Goal: Task Accomplishment & Management: Complete application form

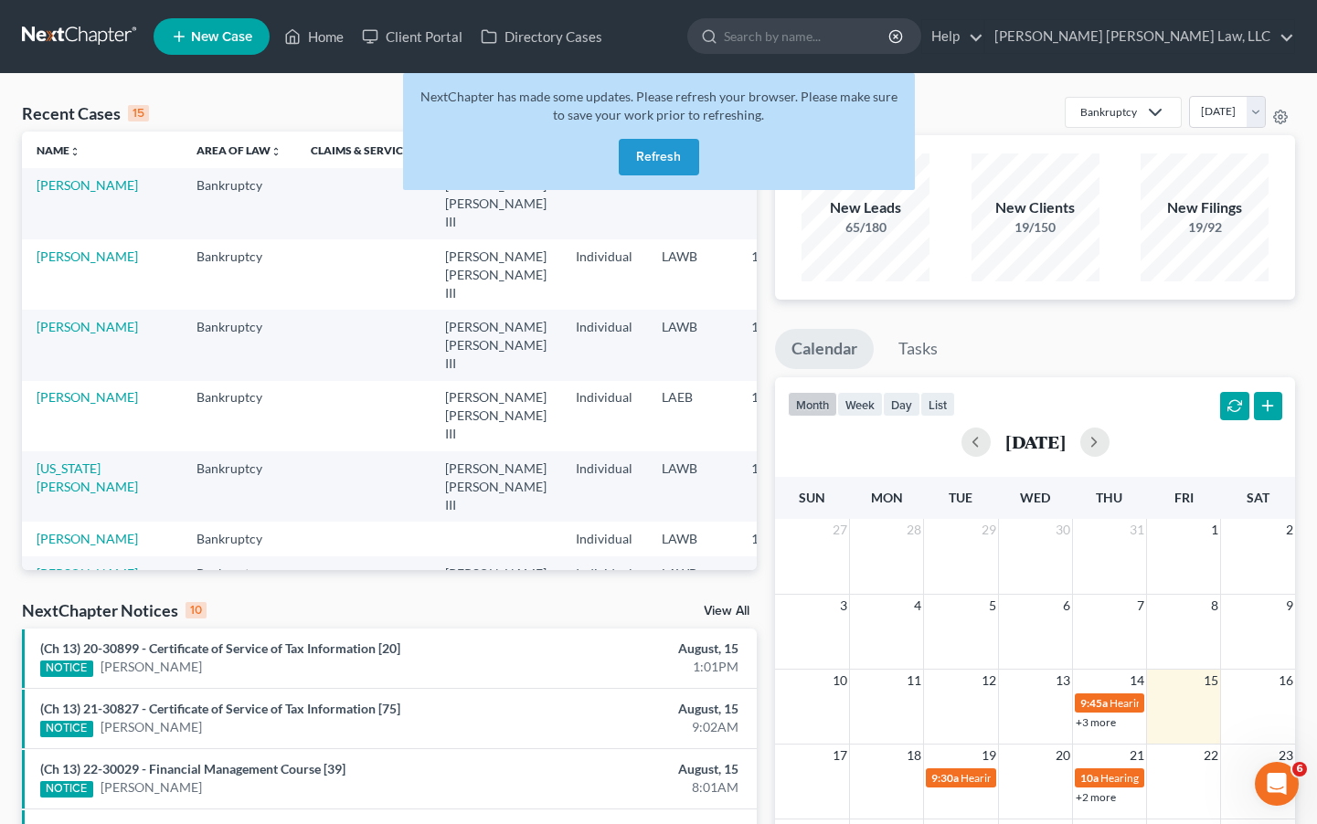
drag, startPoint x: 358, startPoint y: 111, endPoint x: 394, endPoint y: 109, distance: 35.7
click at [358, 112] on div "Recent Cases 15 View All" at bounding box center [389, 114] width 735 height 36
click at [650, 158] on button "Refresh" at bounding box center [659, 157] width 80 height 37
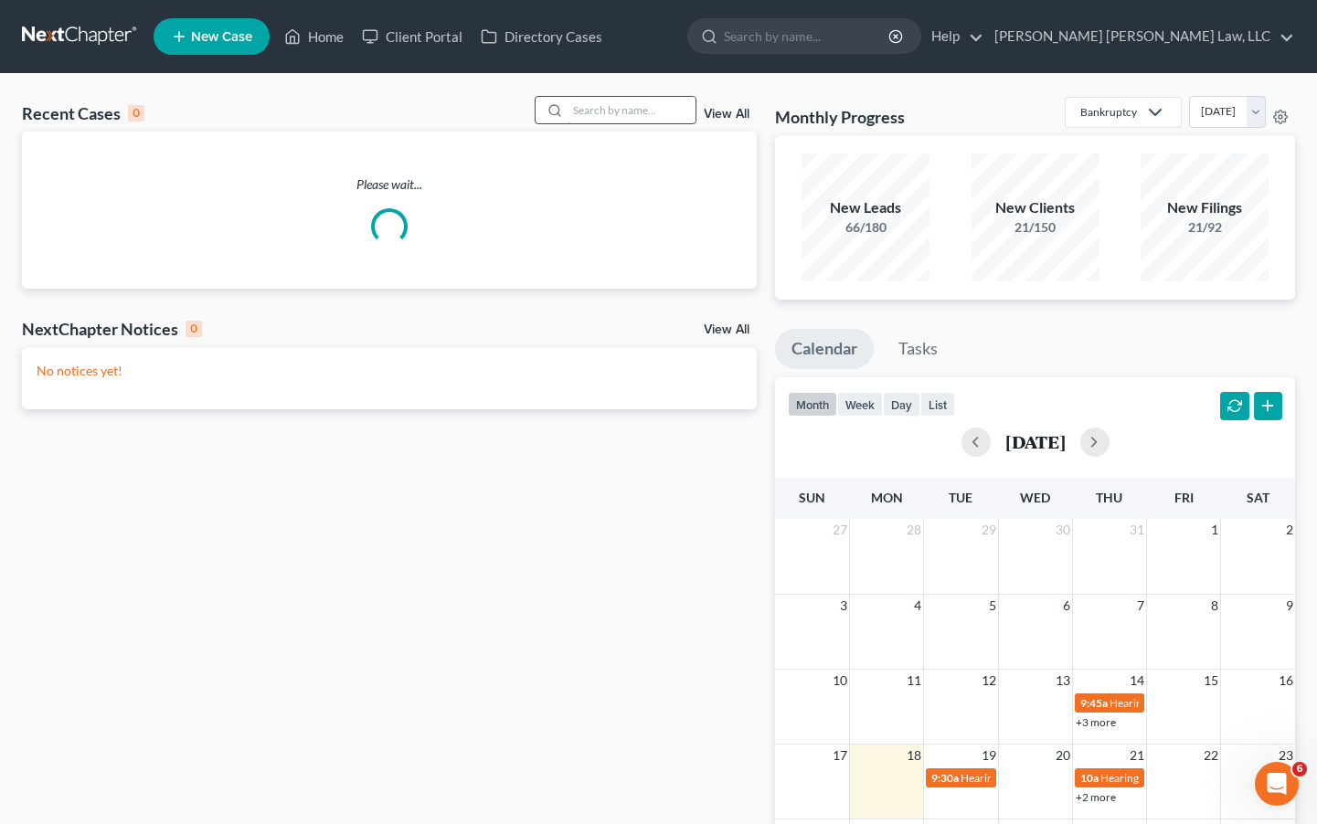
click at [654, 111] on input "search" at bounding box center [631, 110] width 128 height 26
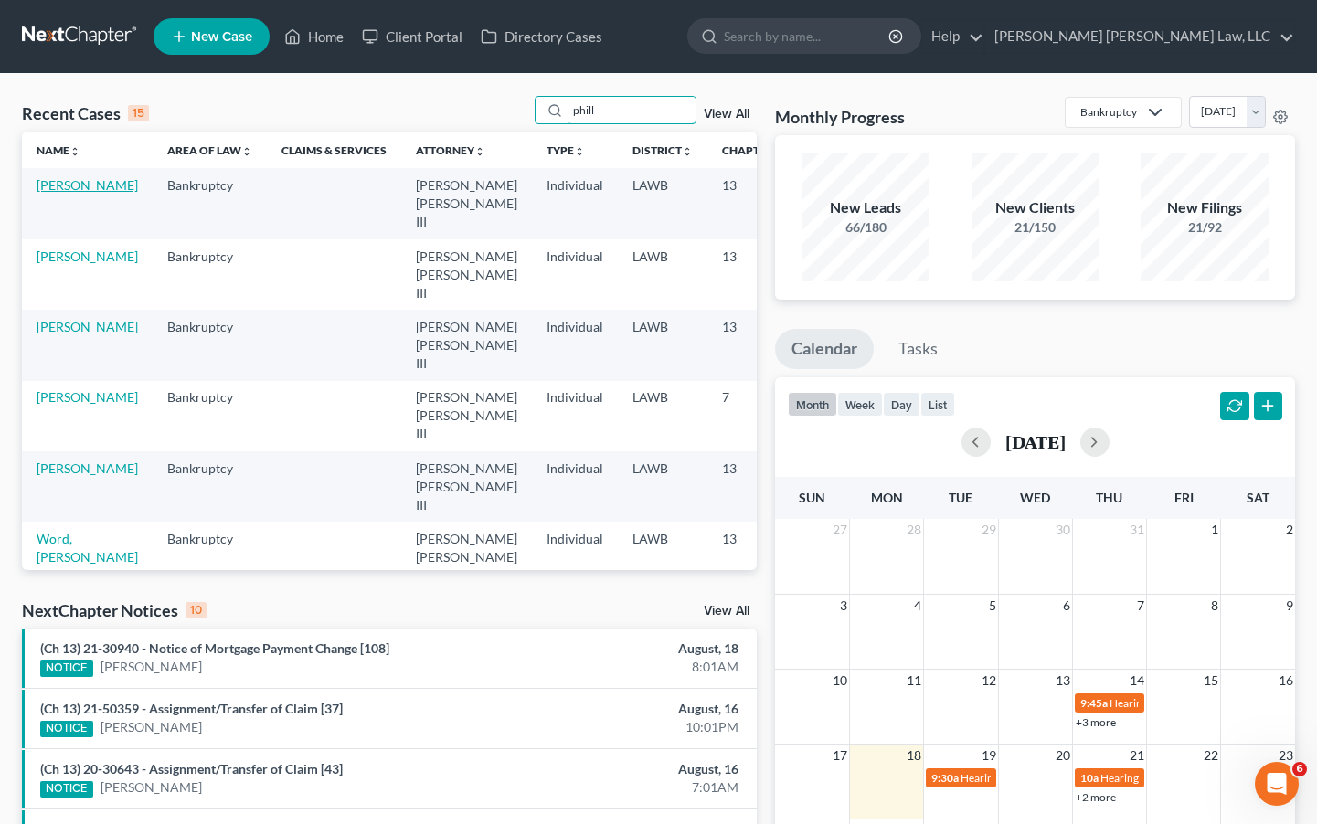
type input "phill"
click at [67, 185] on link "[PERSON_NAME]" at bounding box center [87, 185] width 101 height 16
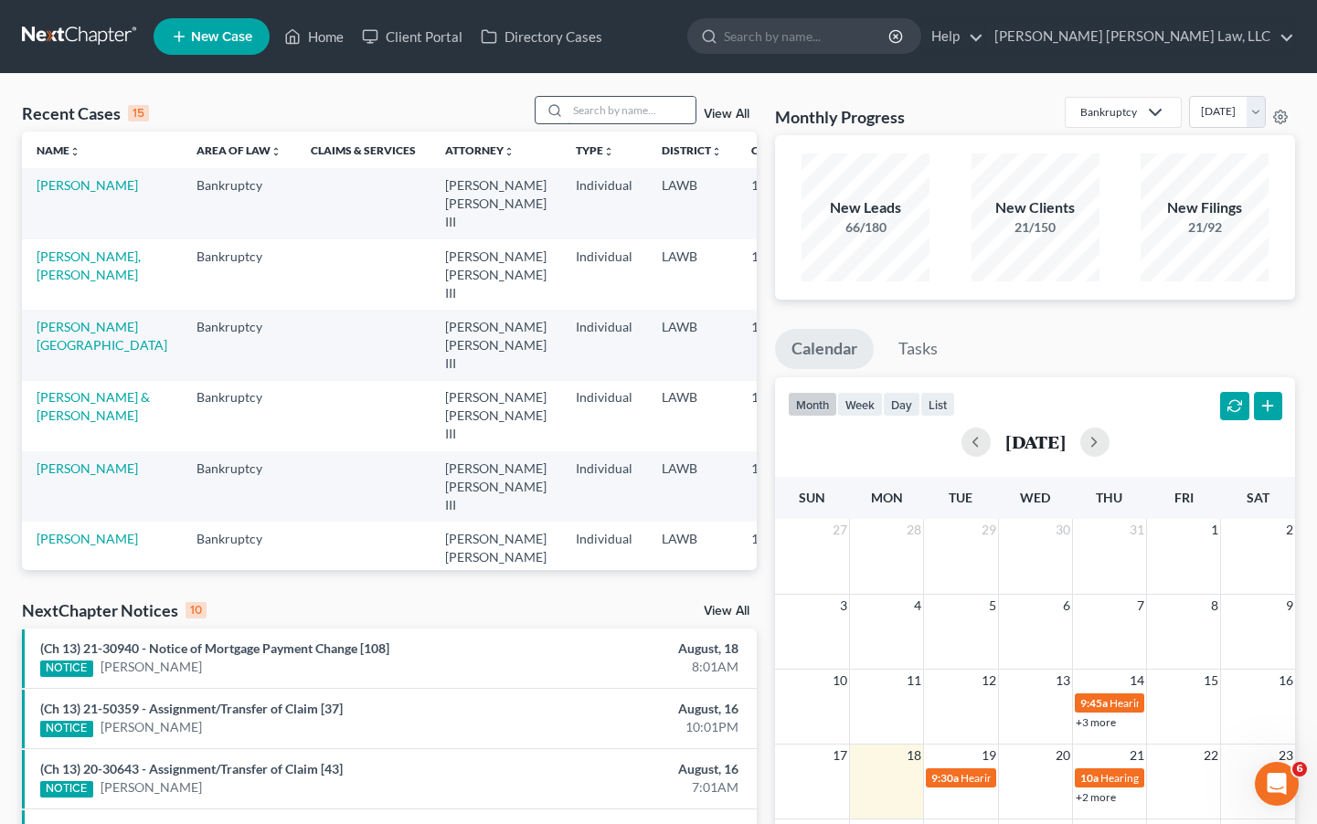
click at [619, 109] on input "search" at bounding box center [631, 110] width 128 height 26
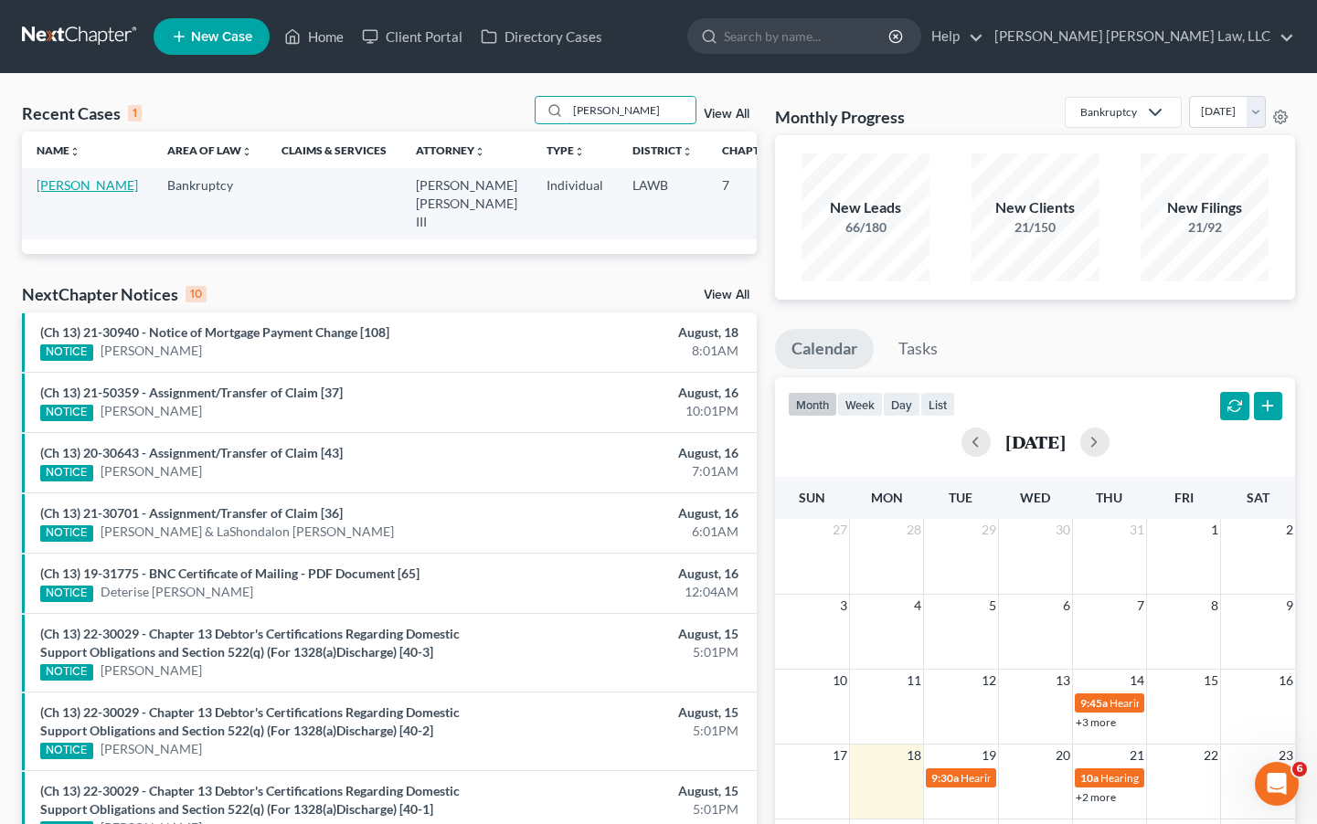
type input "[PERSON_NAME]"
click at [70, 192] on link "[PERSON_NAME]" at bounding box center [87, 185] width 101 height 16
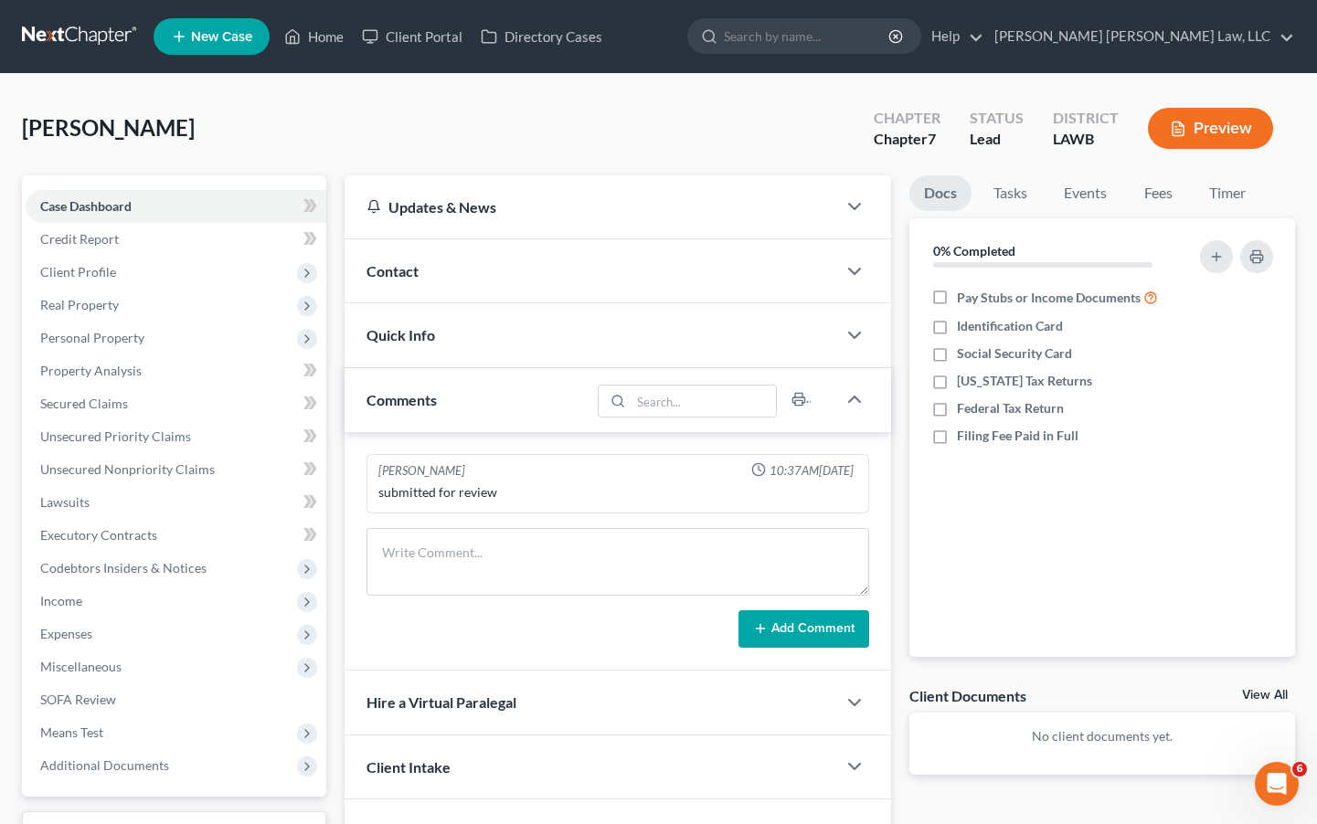
click at [238, 149] on div "[PERSON_NAME] Upgraded Chapter Chapter 7 Status Lead District LAWB Preview" at bounding box center [658, 135] width 1273 height 79
drag, startPoint x: 168, startPoint y: 134, endPoint x: 12, endPoint y: 122, distance: 156.8
click at [12, 122] on div "[PERSON_NAME] Upgraded Chapter Chapter 7 Status Lead District LAWB Preview Peti…" at bounding box center [658, 506] width 1317 height 864
click at [54, 122] on span "[PERSON_NAME]" at bounding box center [108, 127] width 173 height 26
drag, startPoint x: 16, startPoint y: 129, endPoint x: 191, endPoint y: 141, distance: 174.9
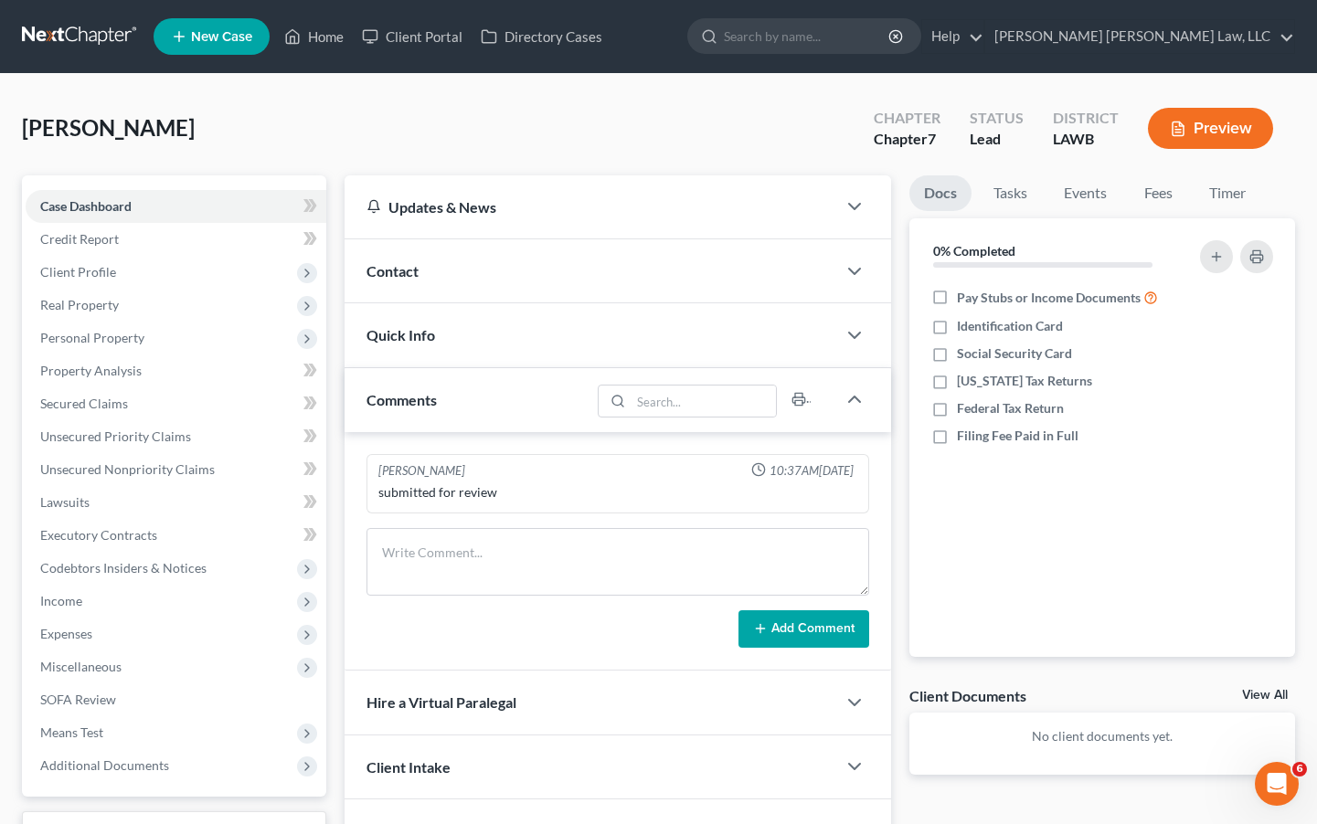
click at [191, 141] on div "[PERSON_NAME] Upgraded Chapter Chapter 7 Status Lead District LAWB Preview Peti…" at bounding box center [658, 506] width 1317 height 864
click at [272, 137] on div "[PERSON_NAME] Upgraded Chapter Chapter 7 Status Lead District LAWB Preview" at bounding box center [658, 135] width 1273 height 79
drag, startPoint x: 183, startPoint y: 131, endPoint x: 27, endPoint y: 124, distance: 155.5
click at [27, 124] on div "[PERSON_NAME] Upgraded Chapter Chapter 7 Status Lead District LAWB Preview" at bounding box center [658, 135] width 1273 height 79
click at [27, 124] on span "[PERSON_NAME]" at bounding box center [108, 127] width 173 height 26
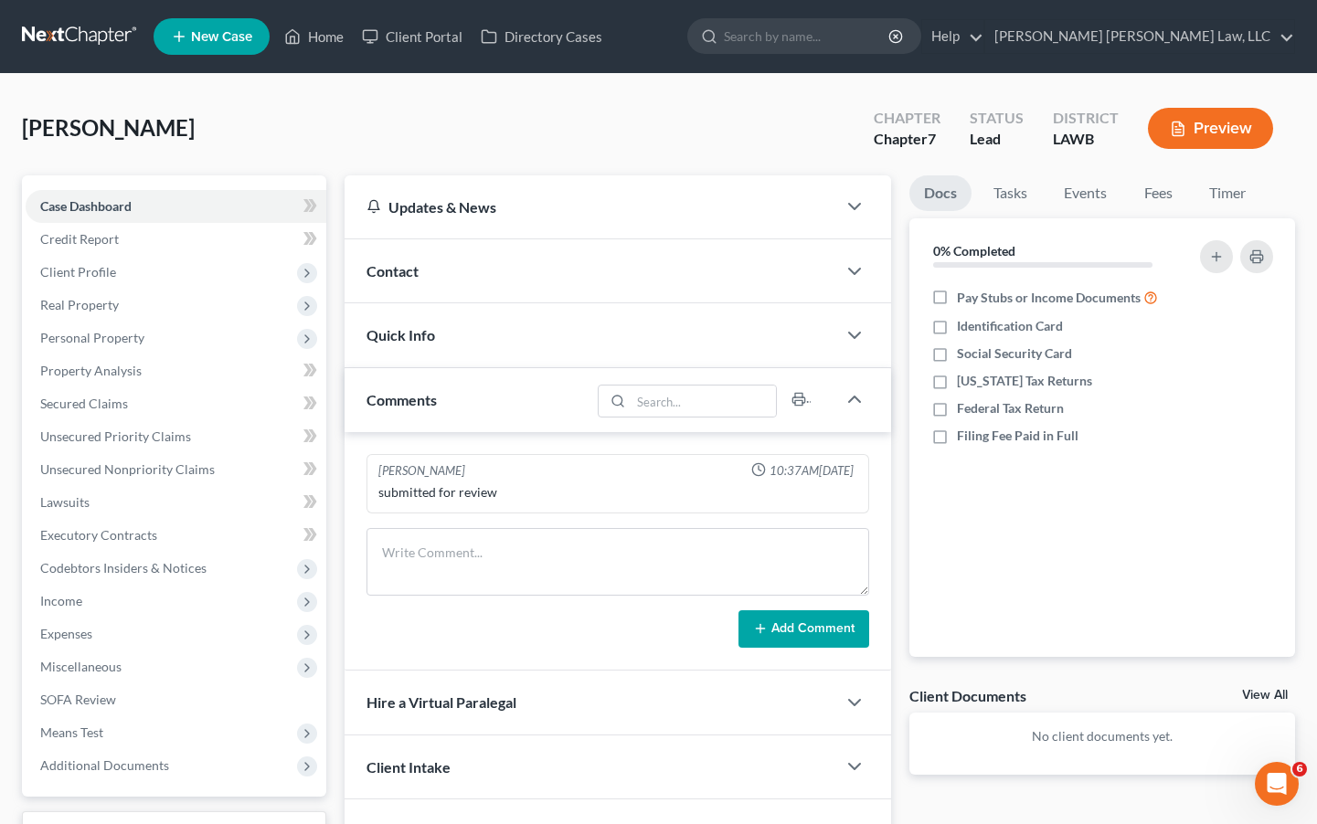
click at [201, 126] on div "[PERSON_NAME] Upgraded Chapter Chapter 7 Status Lead District LAWB Preview" at bounding box center [658, 135] width 1273 height 79
click at [276, 141] on div "[PERSON_NAME] Upgraded Chapter Chapter 7 Status Lead District LAWB Preview" at bounding box center [658, 135] width 1273 height 79
drag, startPoint x: 172, startPoint y: 132, endPoint x: 26, endPoint y: 132, distance: 146.2
click at [26, 132] on div "[PERSON_NAME] Upgraded Chapter Chapter 7 Status Lead District LAWB Preview" at bounding box center [658, 135] width 1273 height 79
click at [25, 133] on span "[PERSON_NAME]" at bounding box center [108, 127] width 173 height 26
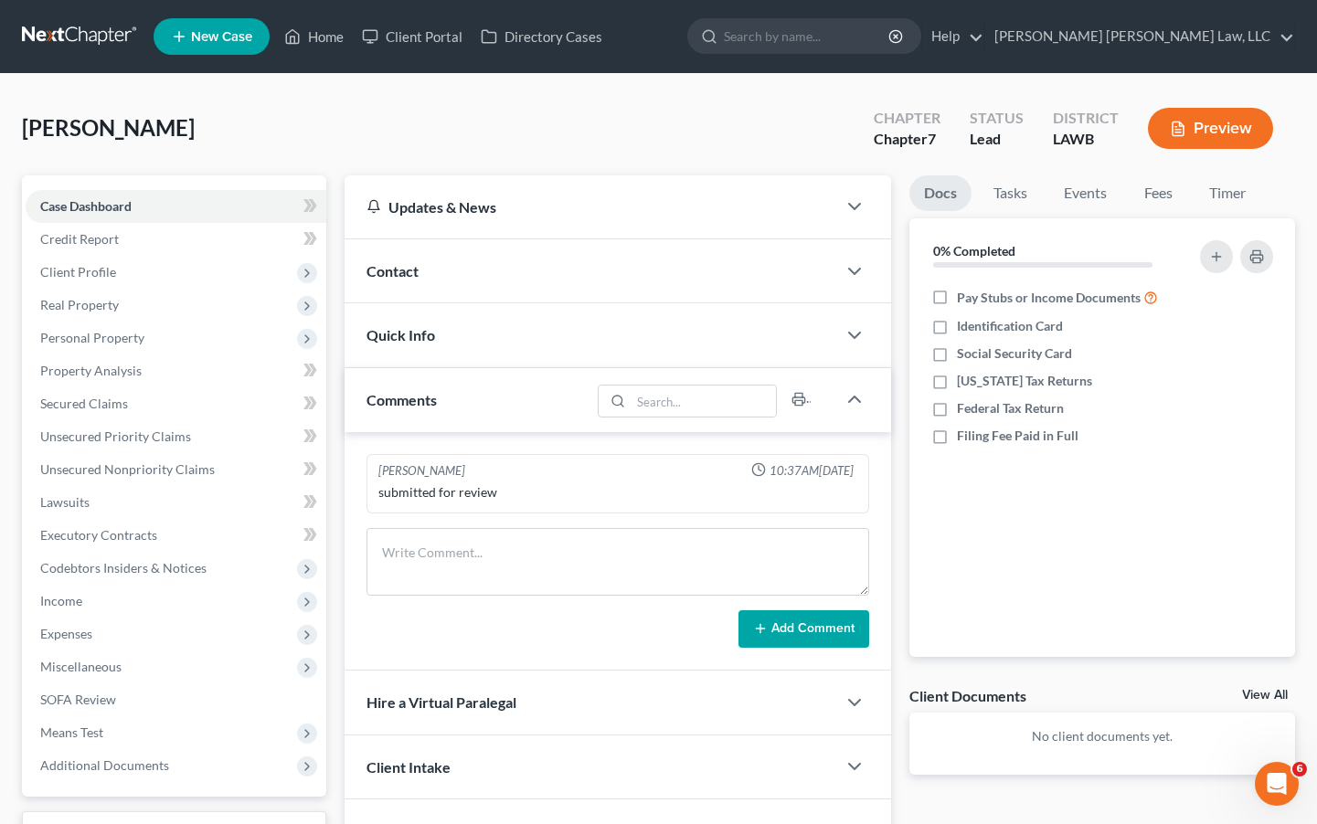
drag, startPoint x: 26, startPoint y: 130, endPoint x: 168, endPoint y: 126, distance: 142.6
click at [168, 126] on span "[PERSON_NAME]" at bounding box center [108, 127] width 173 height 26
click at [102, 592] on span "Income" at bounding box center [176, 601] width 301 height 33
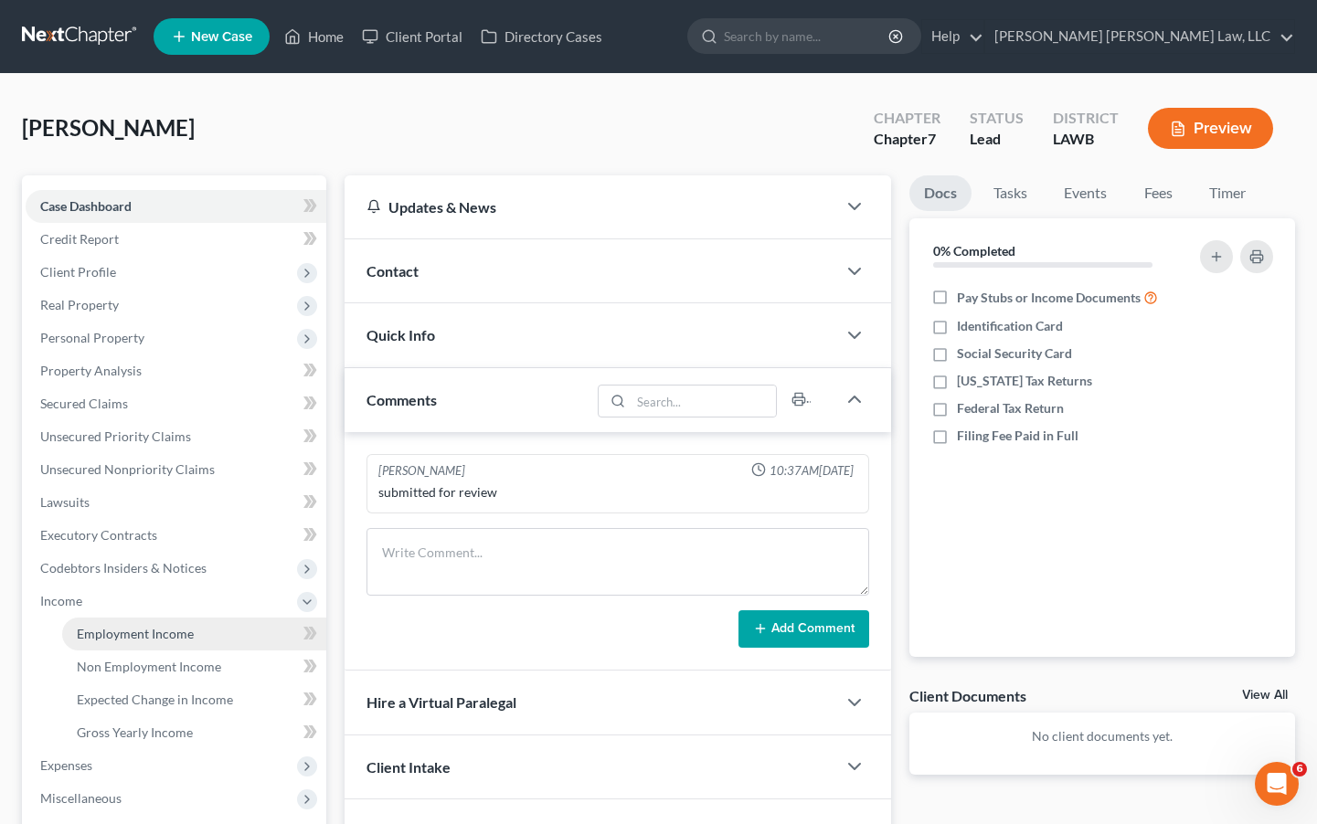
click at [115, 641] on link "Employment Income" at bounding box center [194, 634] width 264 height 33
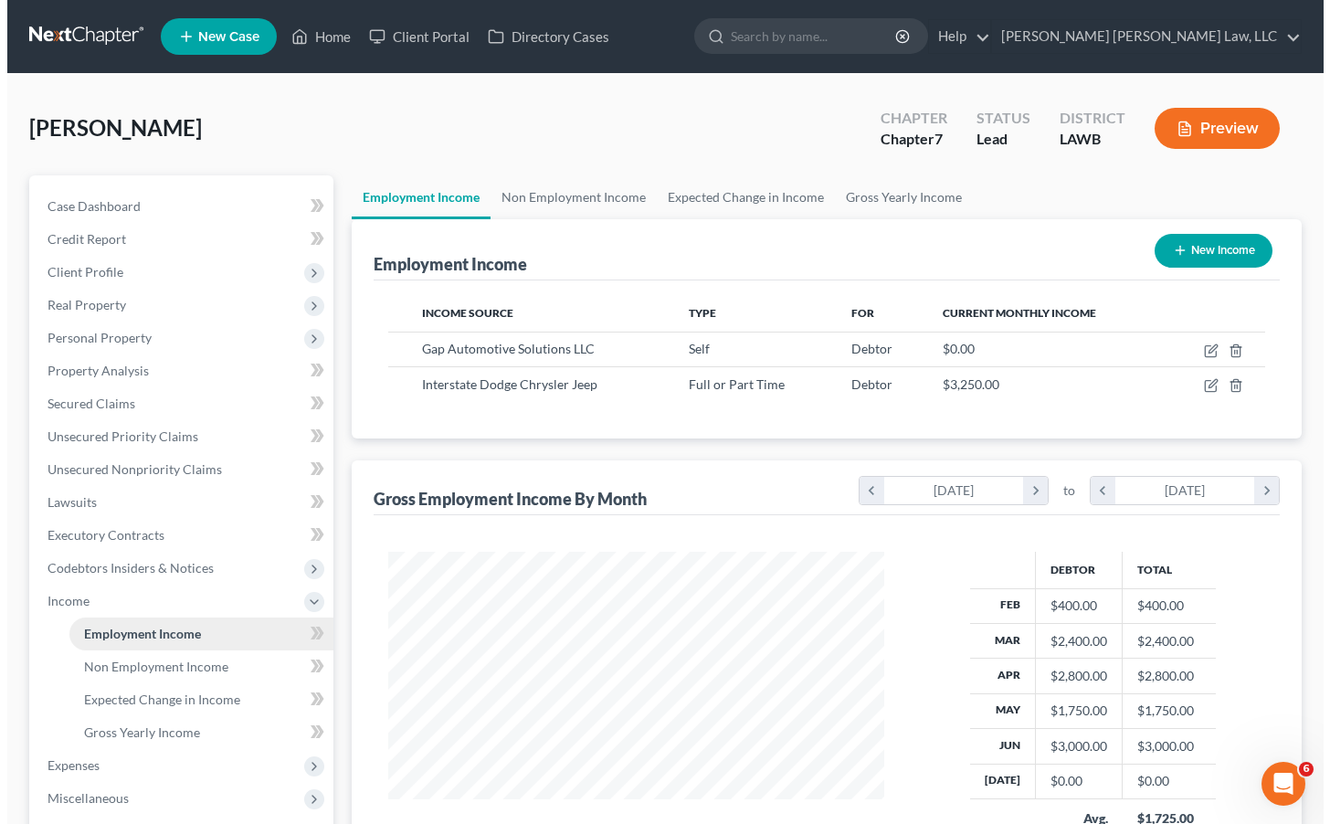
scroll to position [328, 533]
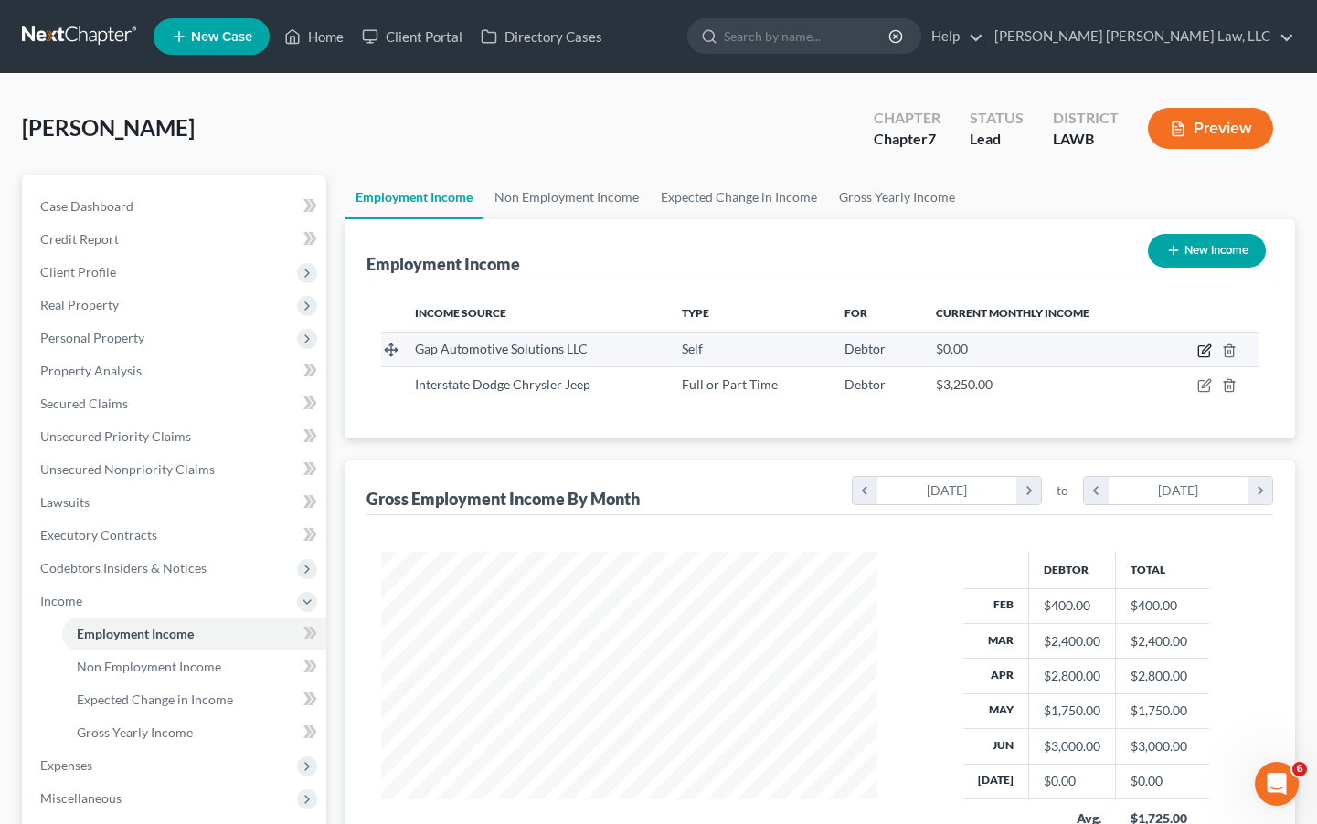
click at [1203, 349] on icon "button" at bounding box center [1206, 348] width 8 height 8
select select "1"
select select "19"
select select "0"
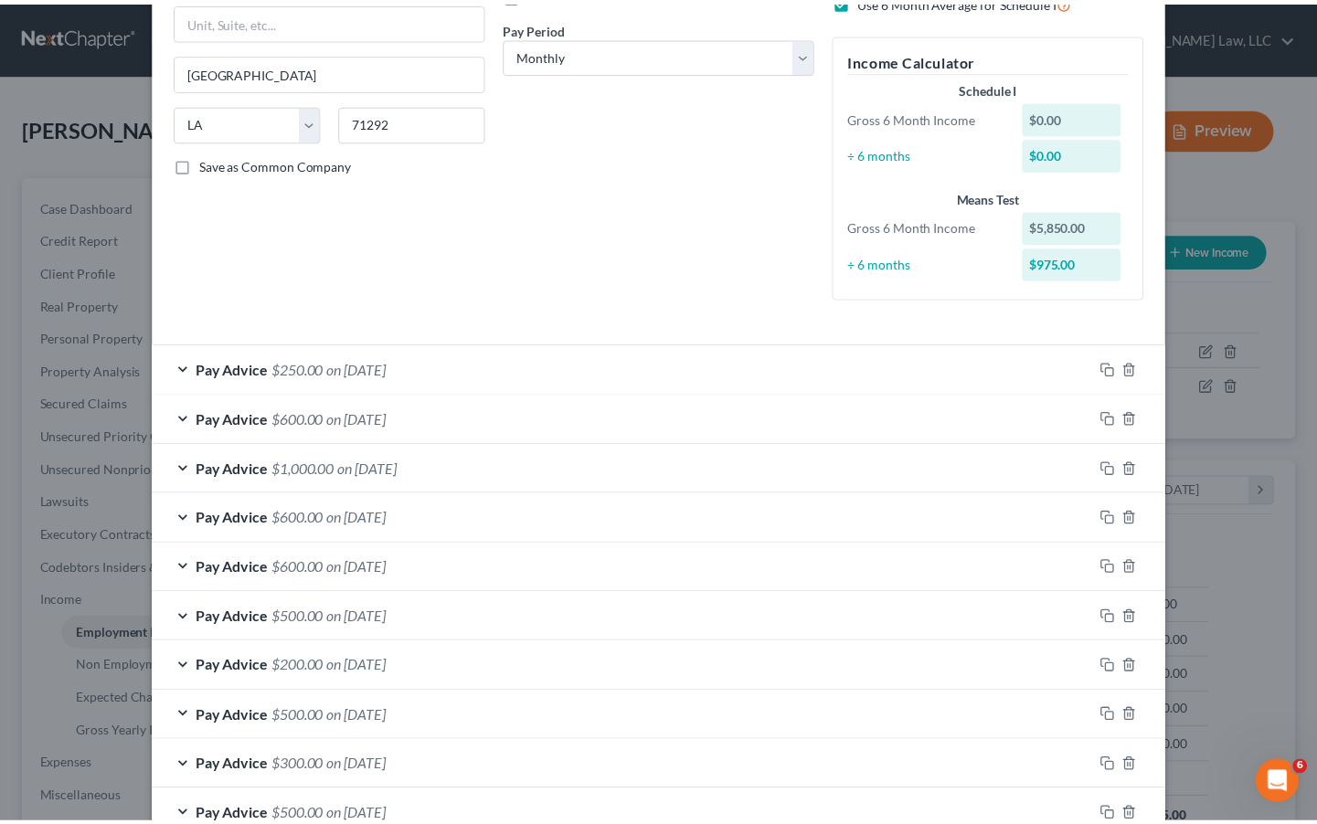
scroll to position [0, 0]
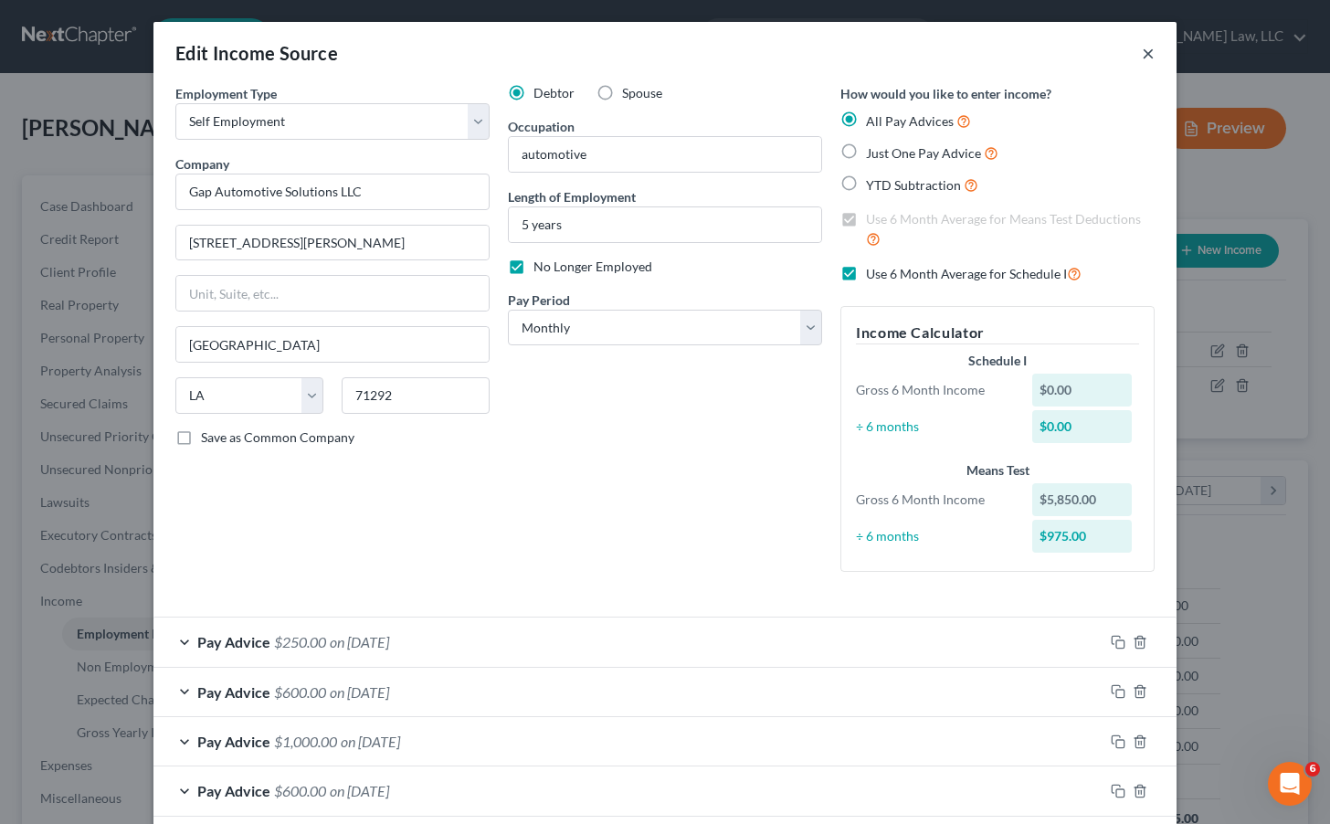
click at [1143, 52] on button "×" at bounding box center [1148, 53] width 13 height 22
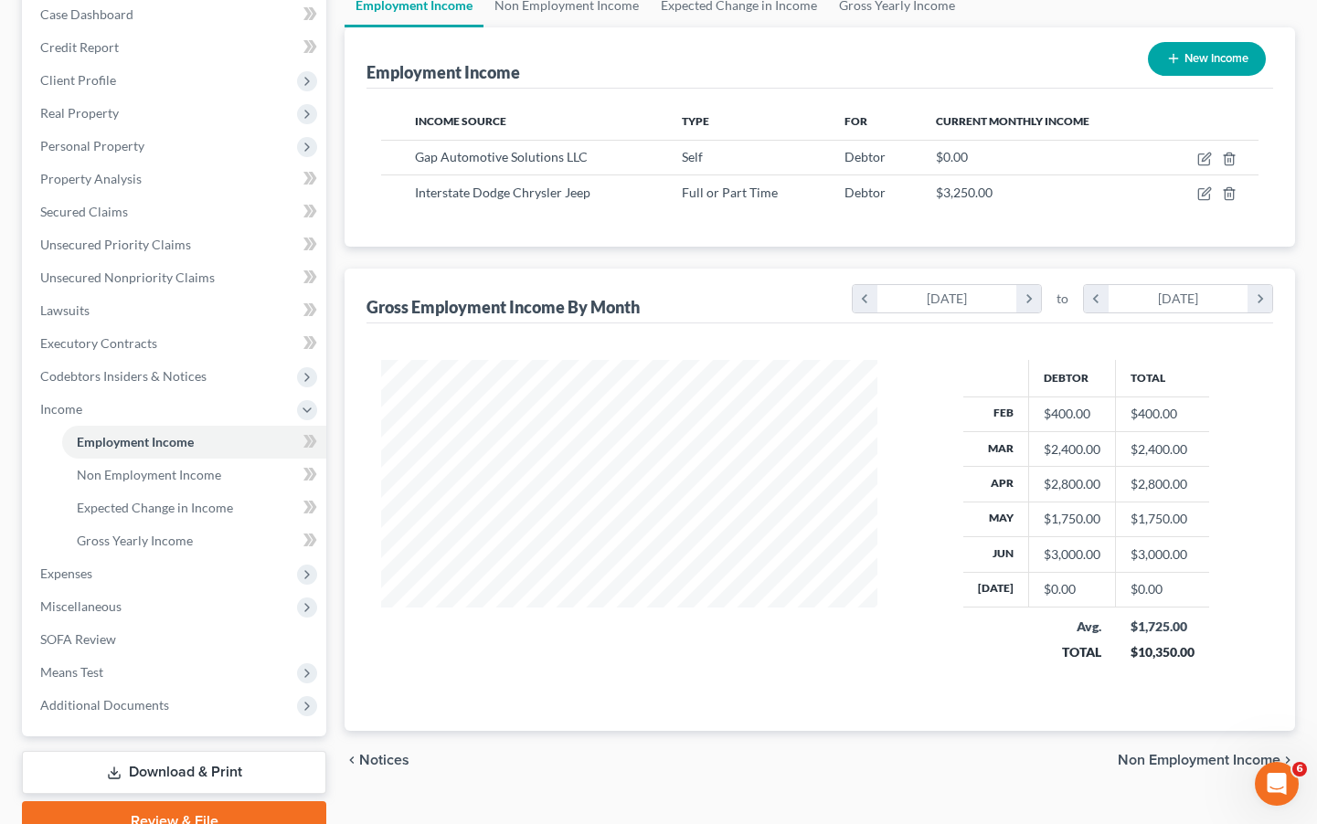
scroll to position [279, 0]
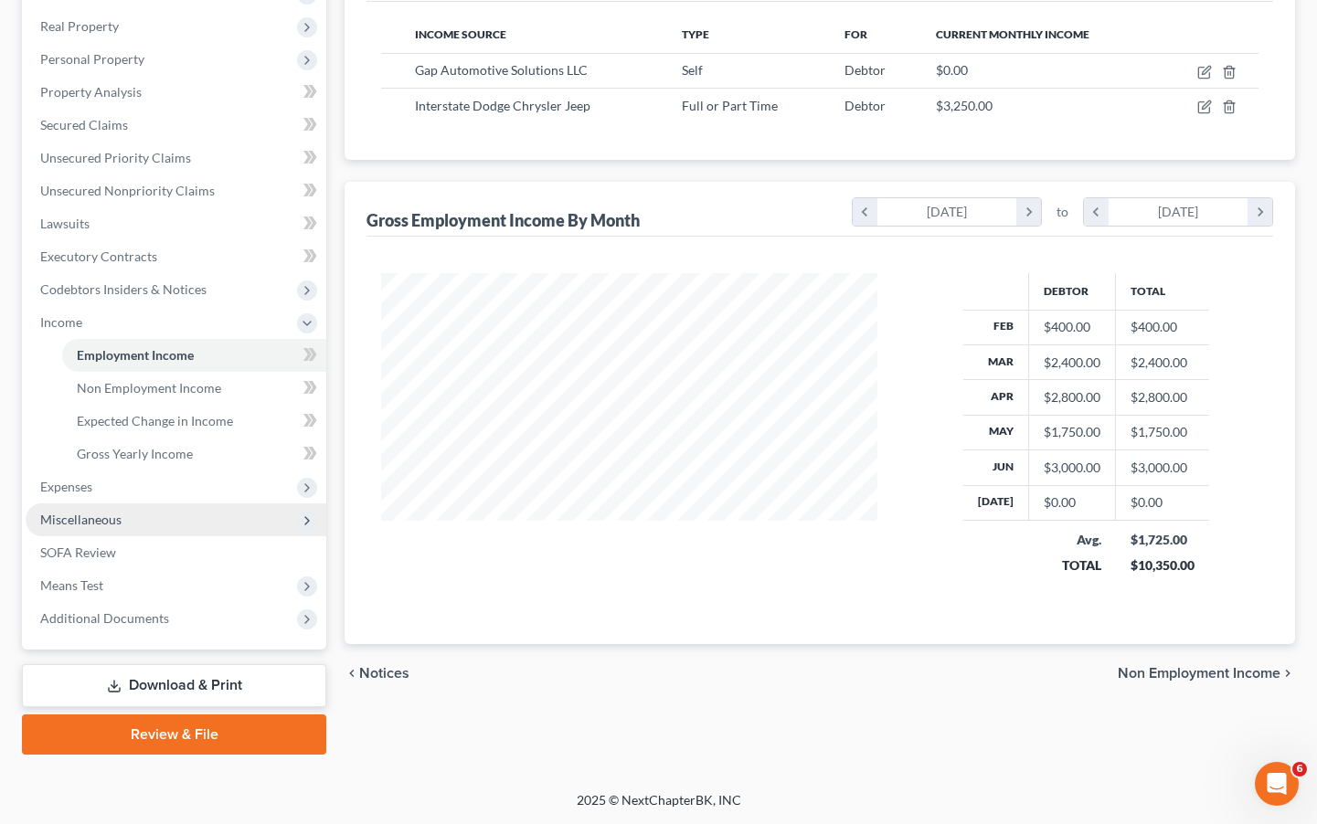
click at [86, 525] on span "Miscellaneous" at bounding box center [80, 520] width 81 height 16
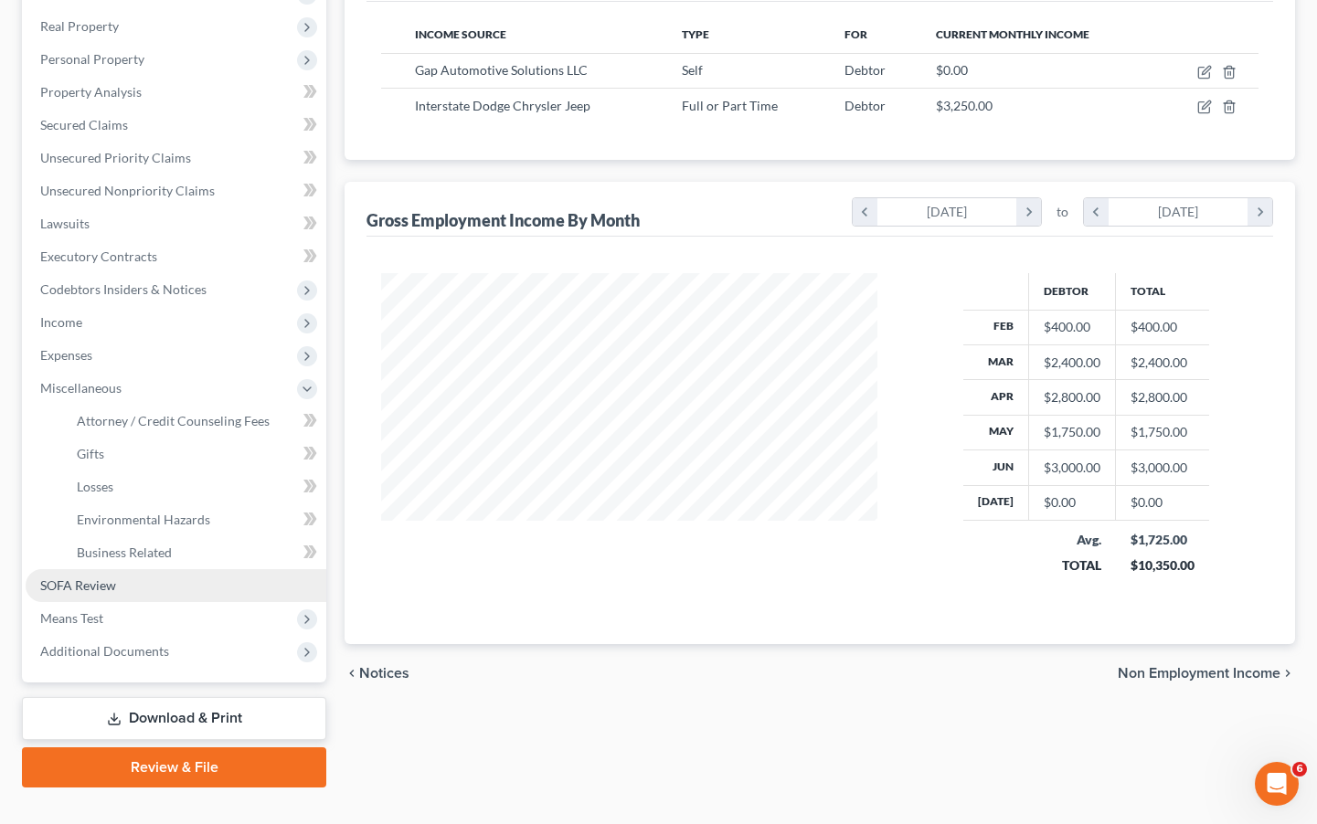
click at [101, 592] on span "SOFA Review" at bounding box center [78, 585] width 76 height 16
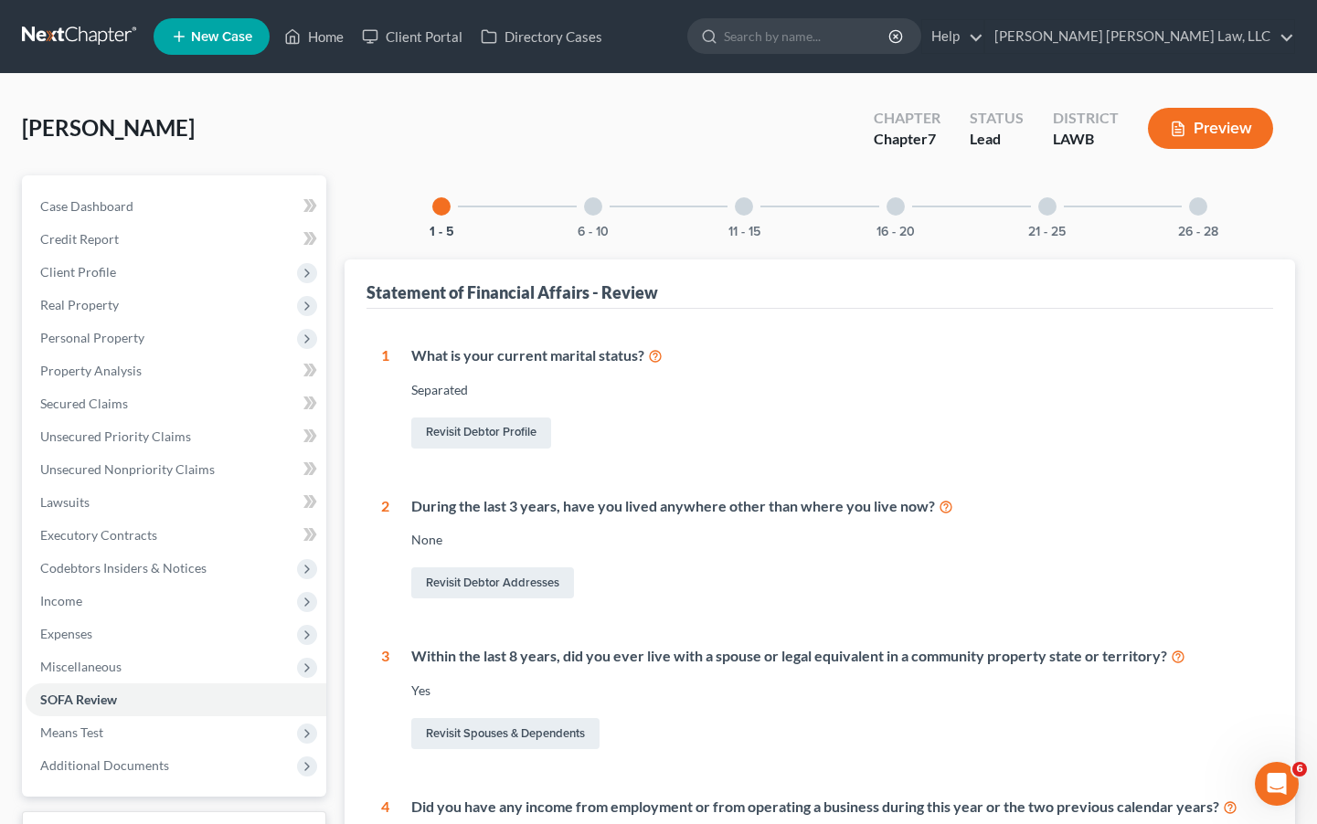
click at [588, 202] on div at bounding box center [593, 206] width 18 height 18
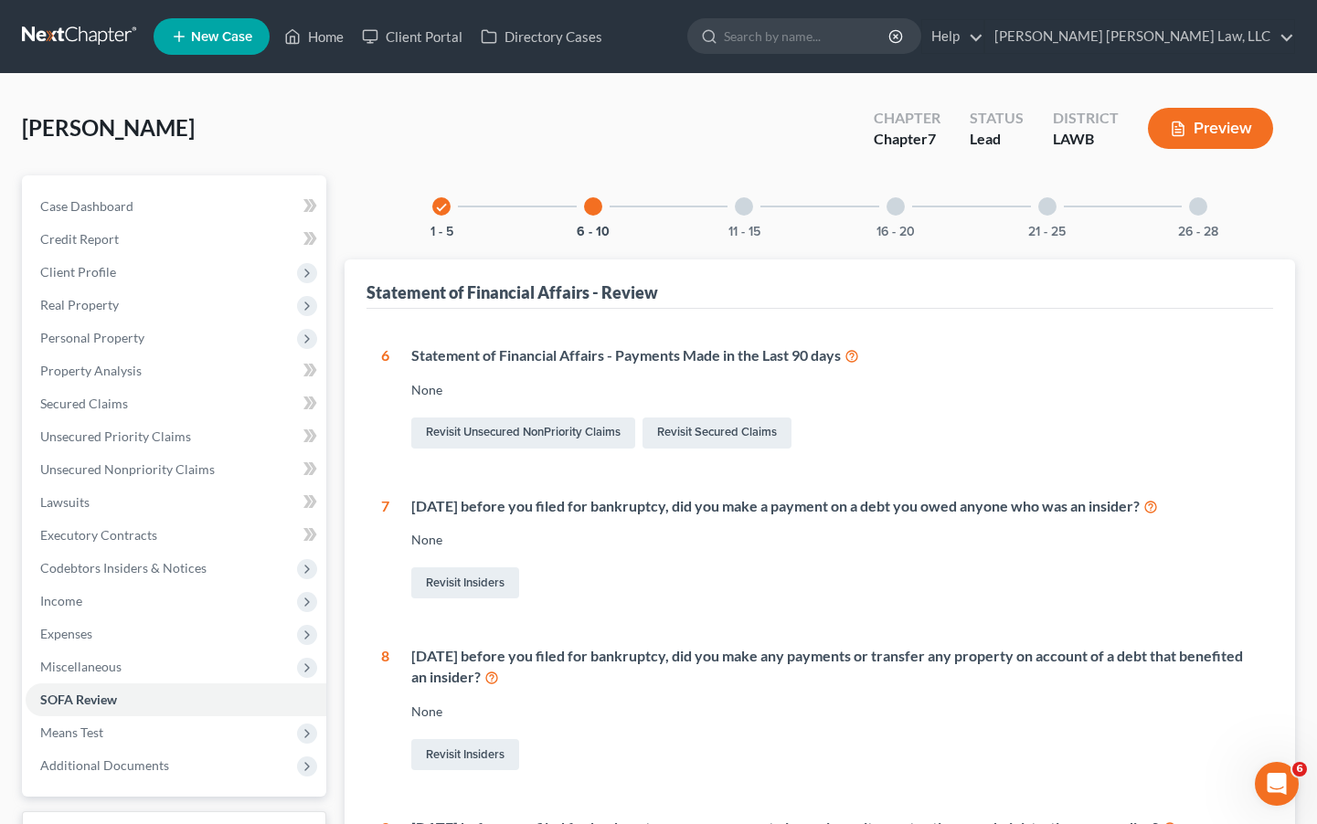
click at [890, 216] on div "16 - 20" at bounding box center [895, 206] width 62 height 62
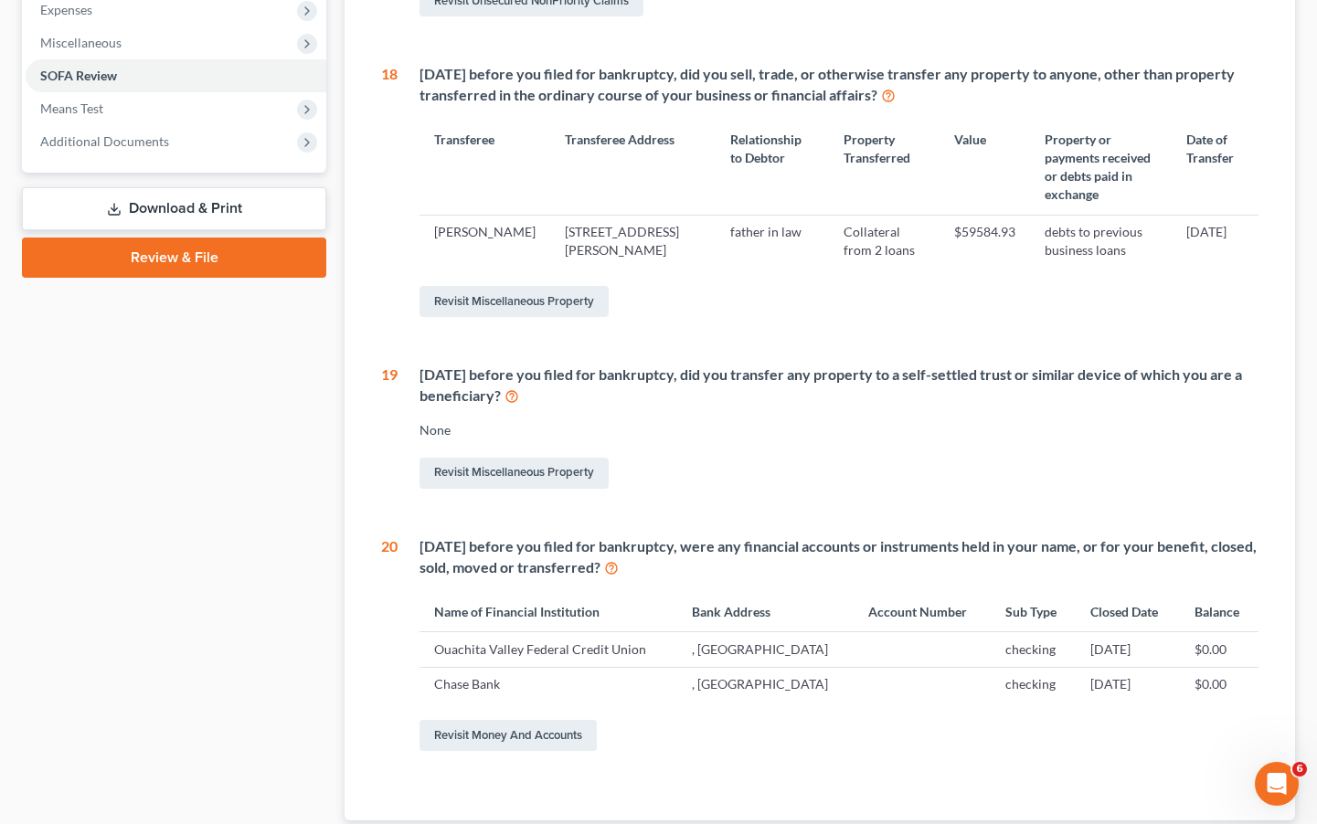
scroll to position [609, 0]
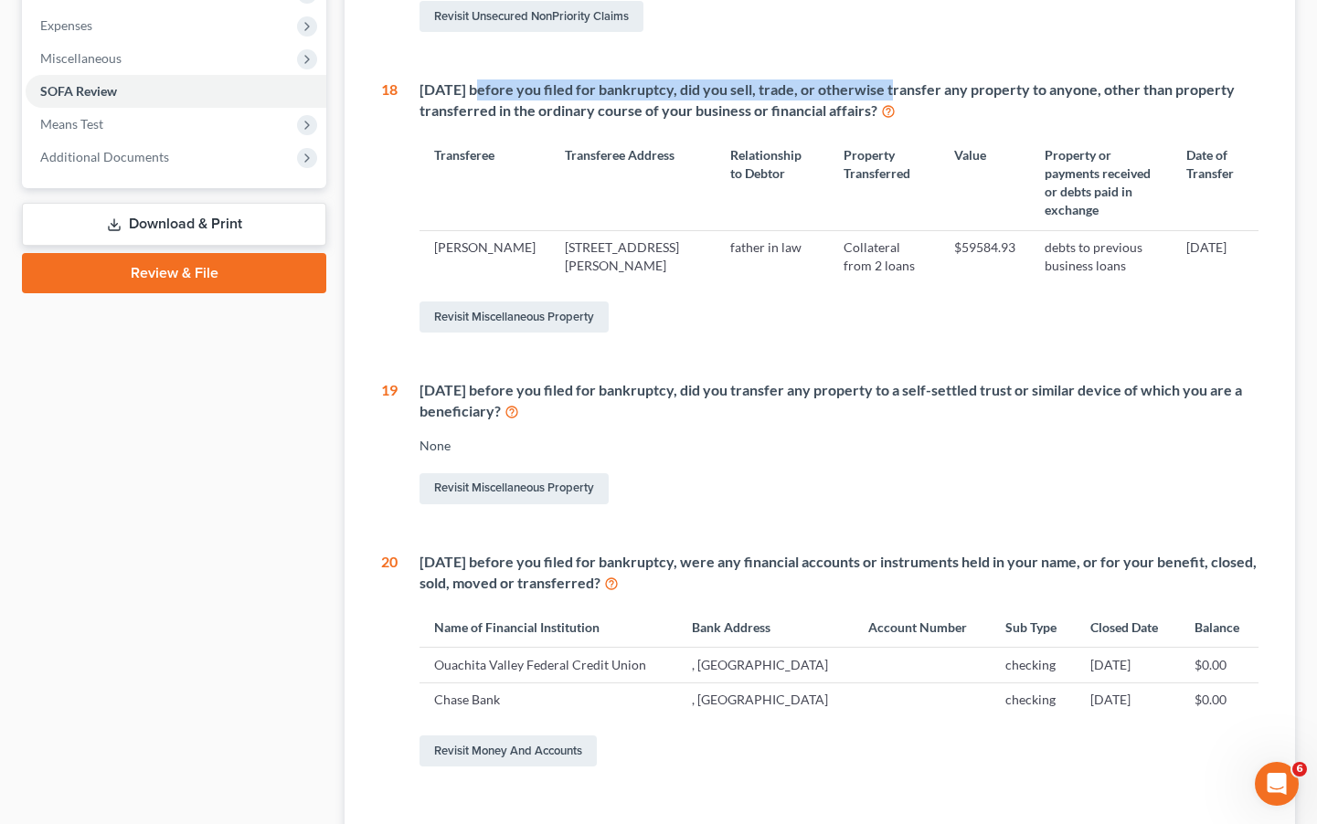
drag, startPoint x: 477, startPoint y: 98, endPoint x: 887, endPoint y: 97, distance: 410.2
click at [887, 97] on div "[DATE] before you filed for bankruptcy, did you sell, trade, or otherwise trans…" at bounding box center [838, 100] width 839 height 42
drag, startPoint x: 446, startPoint y: 384, endPoint x: 919, endPoint y: 413, distance: 474.2
click at [919, 413] on div "[DATE] before you filed for bankruptcy, did you transfer any property to a self…" at bounding box center [838, 401] width 839 height 42
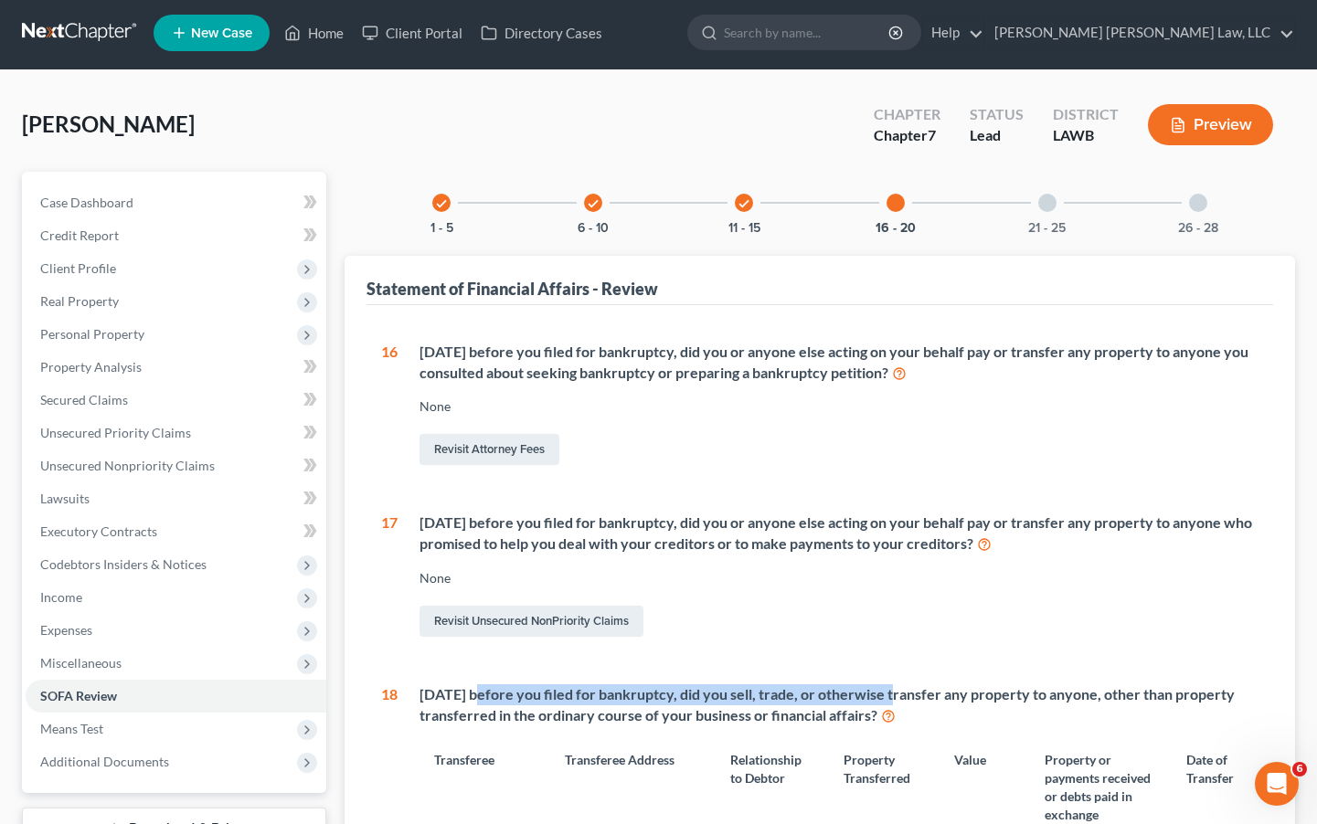
scroll to position [0, 0]
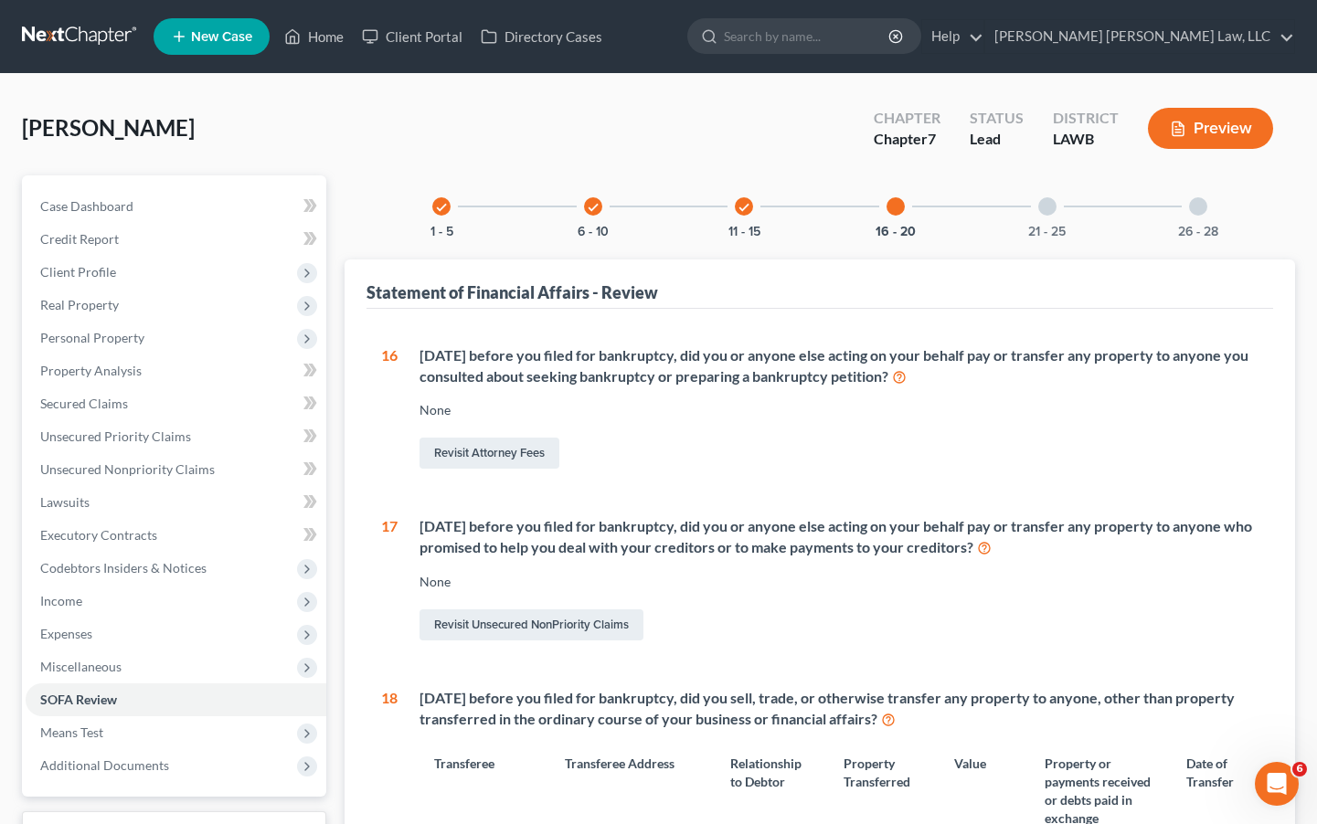
click at [1060, 206] on div "21 - 25" at bounding box center [1047, 206] width 62 height 62
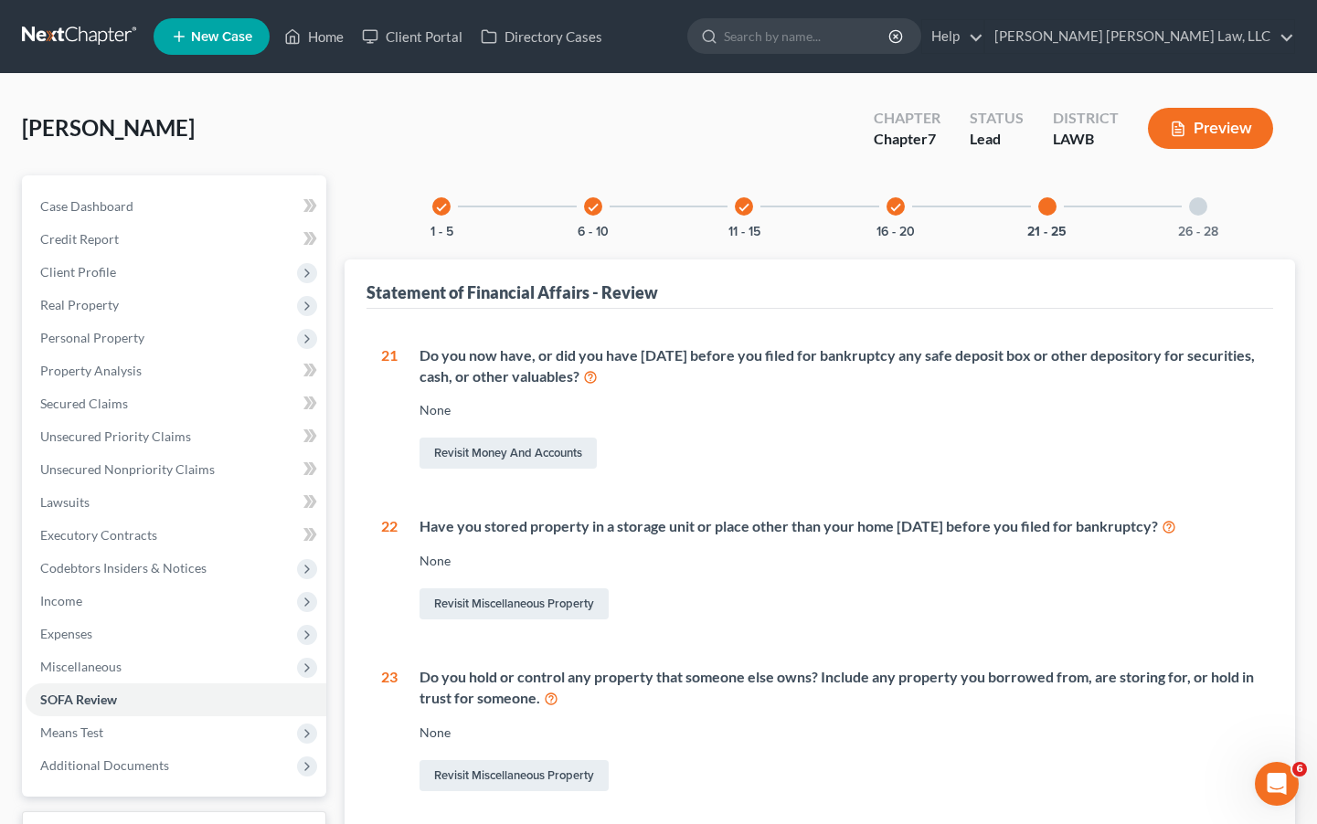
drag, startPoint x: 473, startPoint y: 355, endPoint x: 721, endPoint y: 355, distance: 247.6
click at [721, 355] on div "Do you now have, or did you have [DATE] before you filed for bankruptcy any saf…" at bounding box center [838, 366] width 839 height 42
drag, startPoint x: 527, startPoint y: 529, endPoint x: 783, endPoint y: 535, distance: 255.9
click at [783, 535] on div "Have you stored property in a storage unit or place other than your home [DATE]…" at bounding box center [838, 526] width 839 height 21
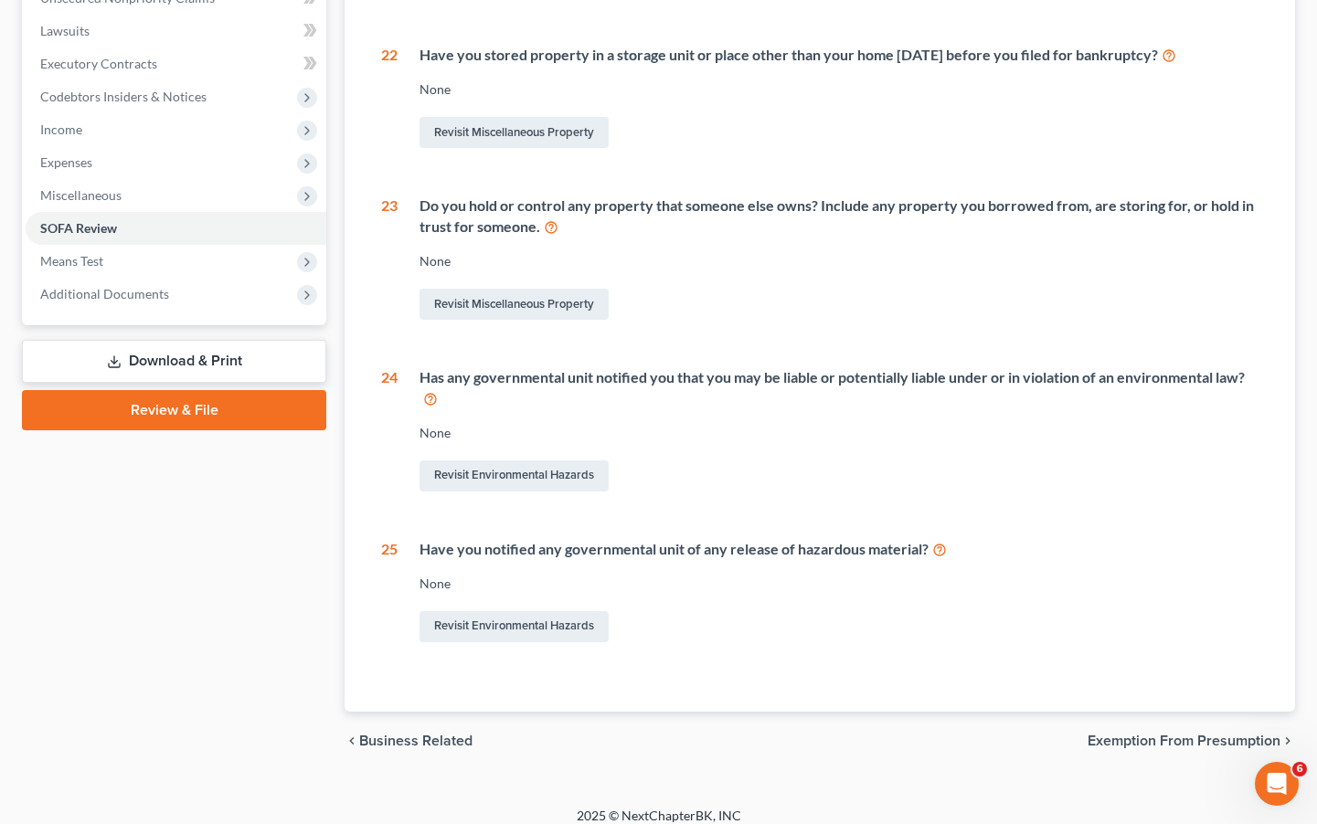
scroll to position [487, 0]
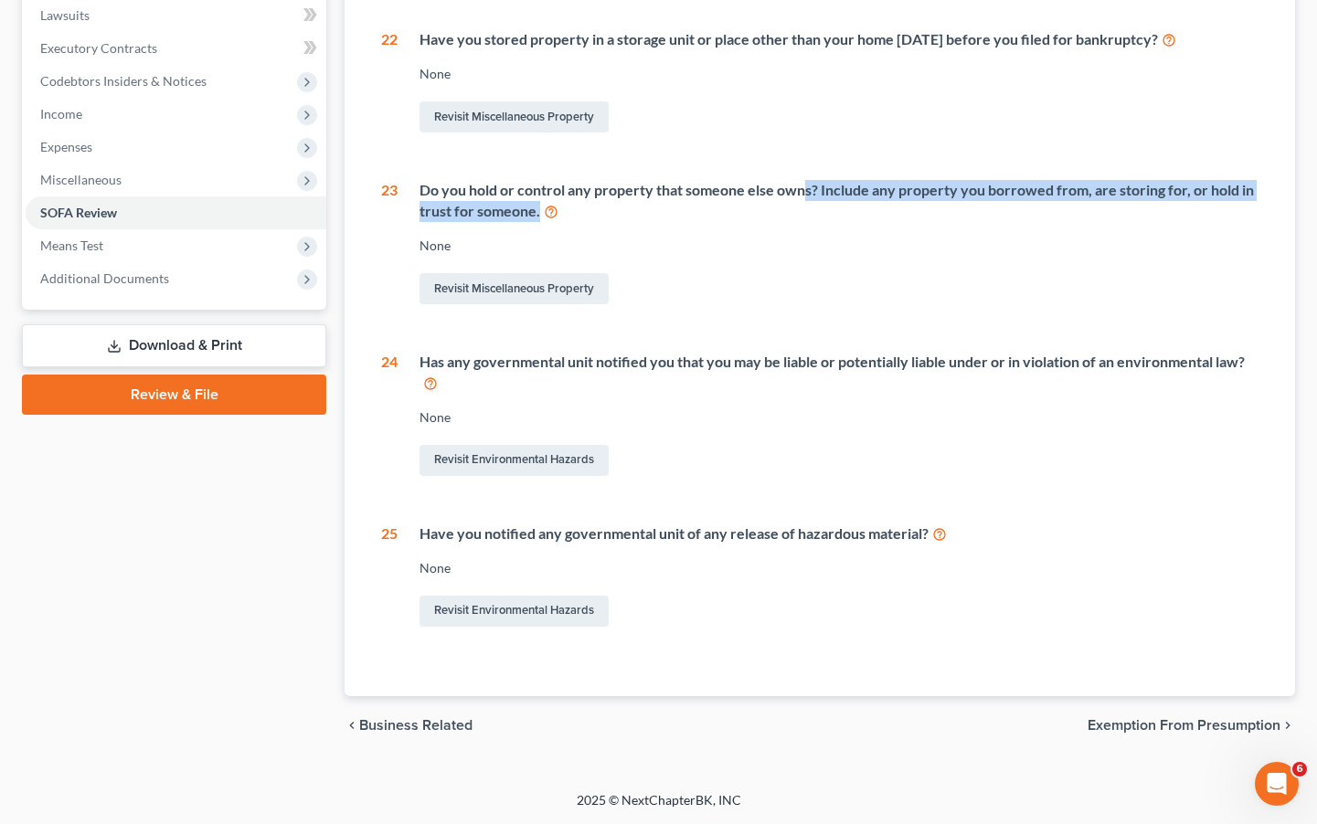
drag, startPoint x: 802, startPoint y: 194, endPoint x: 1032, endPoint y: 206, distance: 229.7
click at [1032, 206] on div "Do you hold or control any property that someone else owns? Include any propert…" at bounding box center [838, 201] width 839 height 42
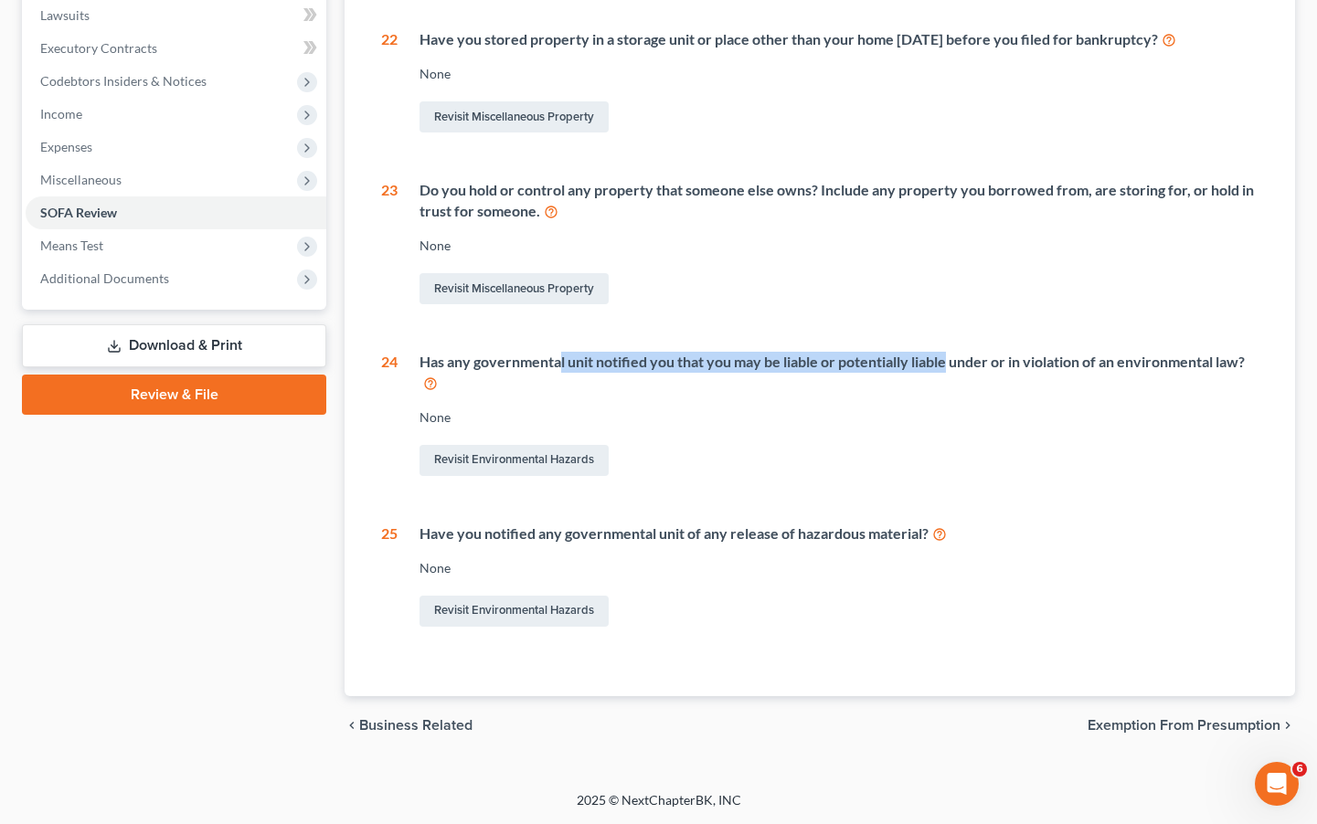
drag, startPoint x: 562, startPoint y: 360, endPoint x: 950, endPoint y: 372, distance: 388.5
click at [950, 372] on div "Has any governmental unit notified you that you may be liable or potentially li…" at bounding box center [838, 373] width 839 height 42
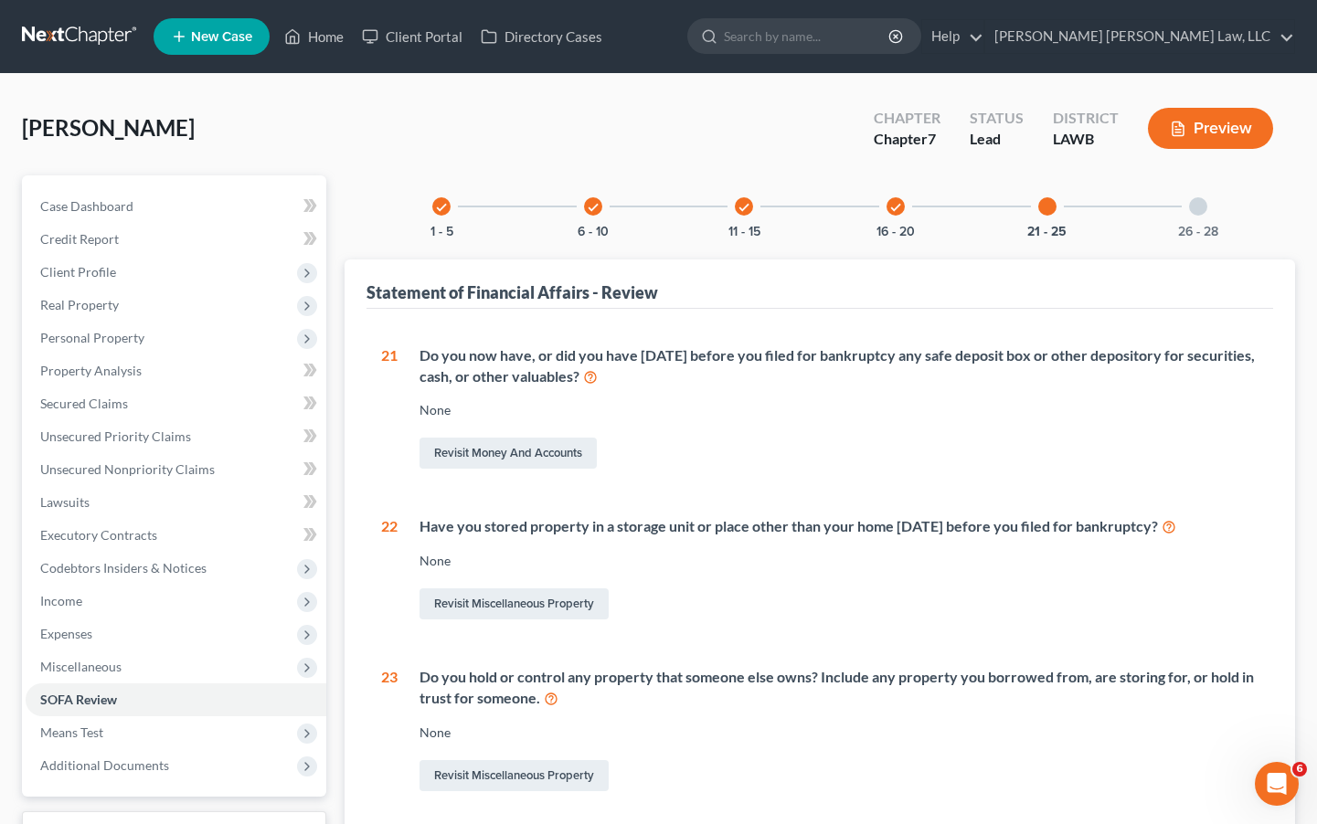
click at [1202, 215] on div "26 - 28" at bounding box center [1198, 206] width 62 height 62
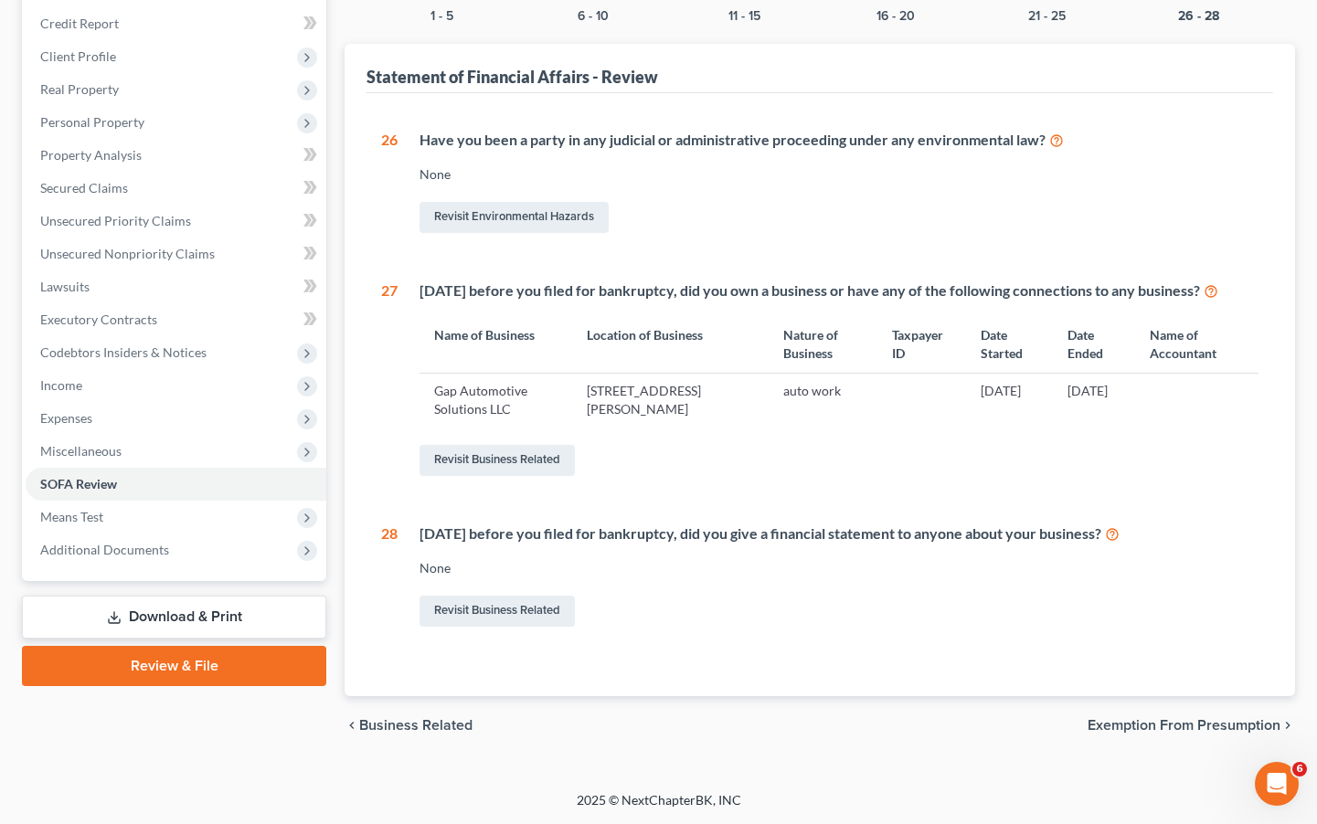
scroll to position [236, 0]
click at [91, 371] on span "Income" at bounding box center [176, 385] width 301 height 33
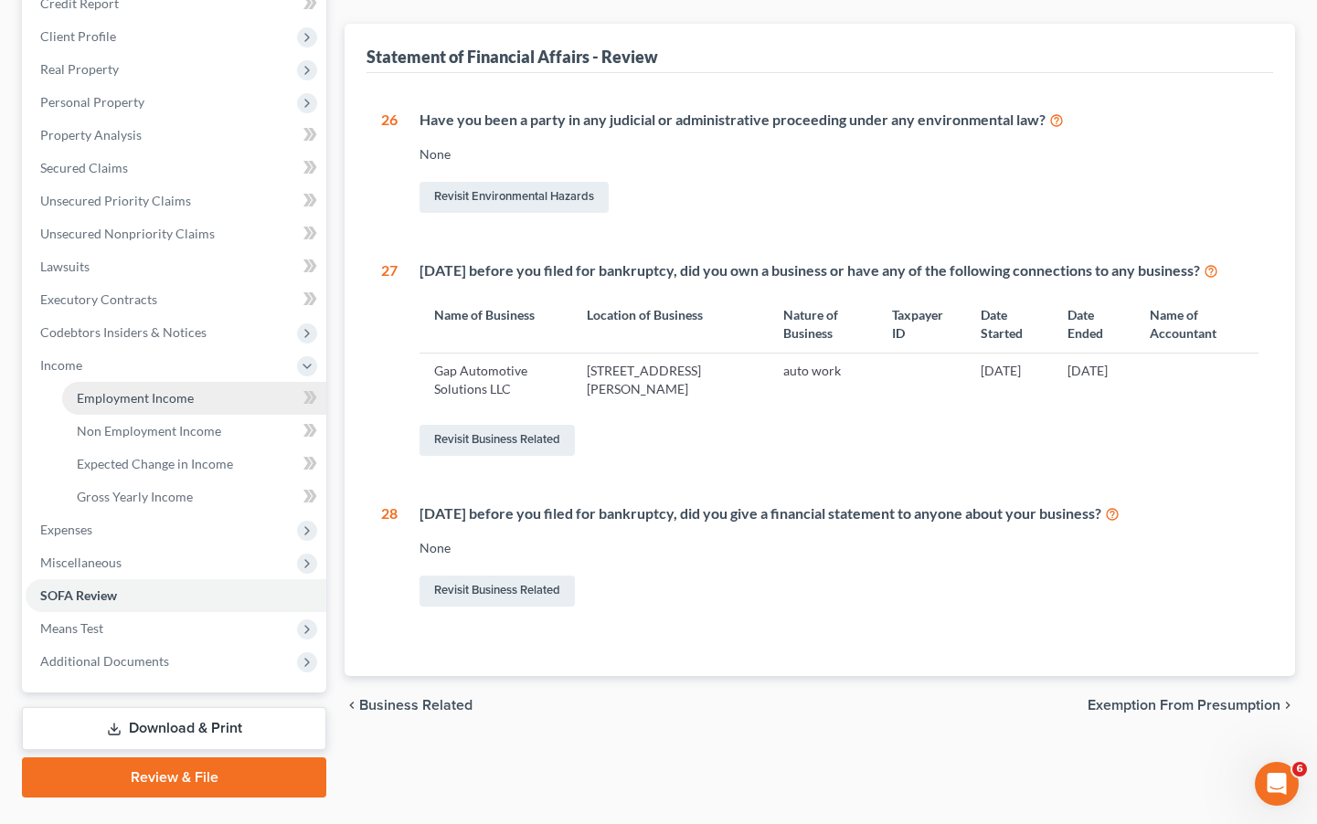
click at [90, 405] on span "Employment Income" at bounding box center [135, 398] width 117 height 16
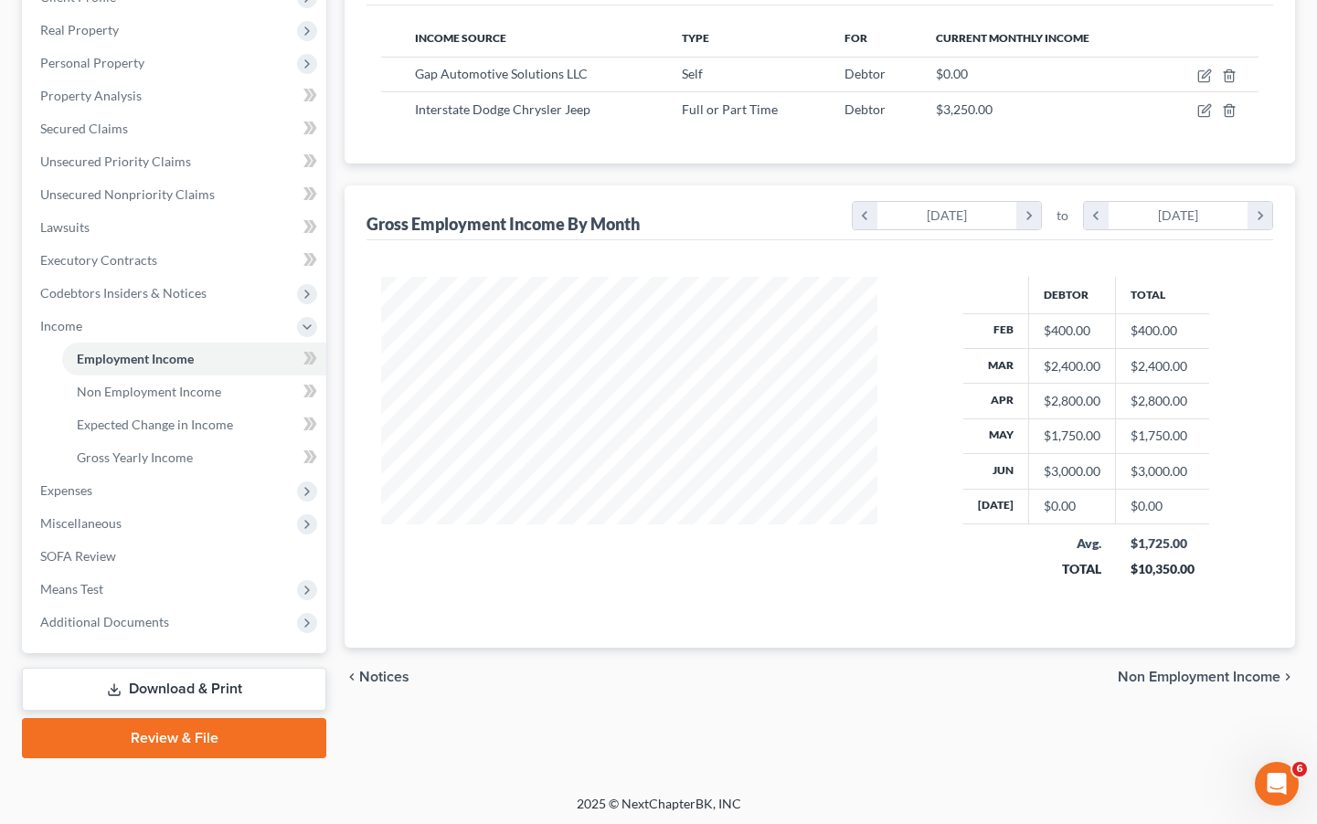
scroll to position [279, 0]
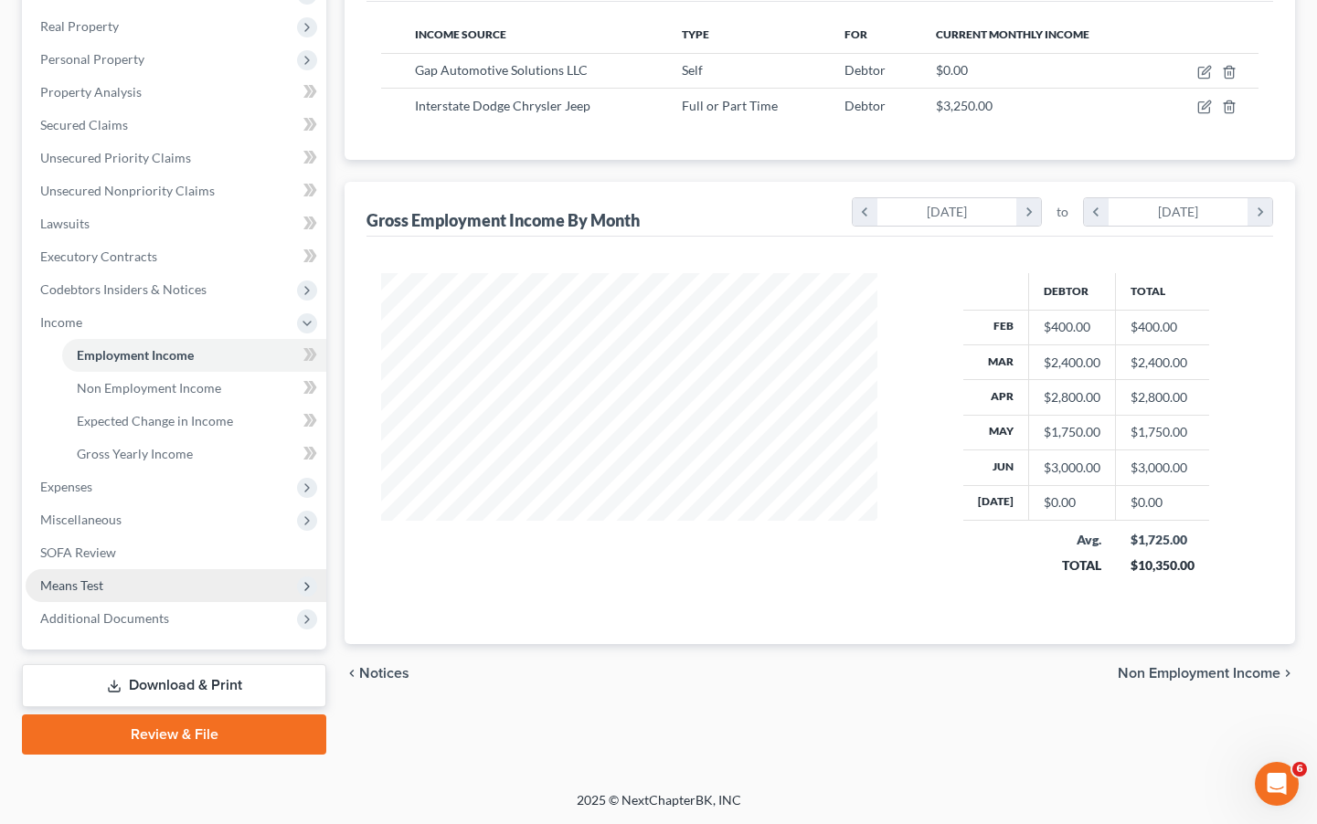
click at [77, 590] on span "Means Test" at bounding box center [71, 585] width 63 height 16
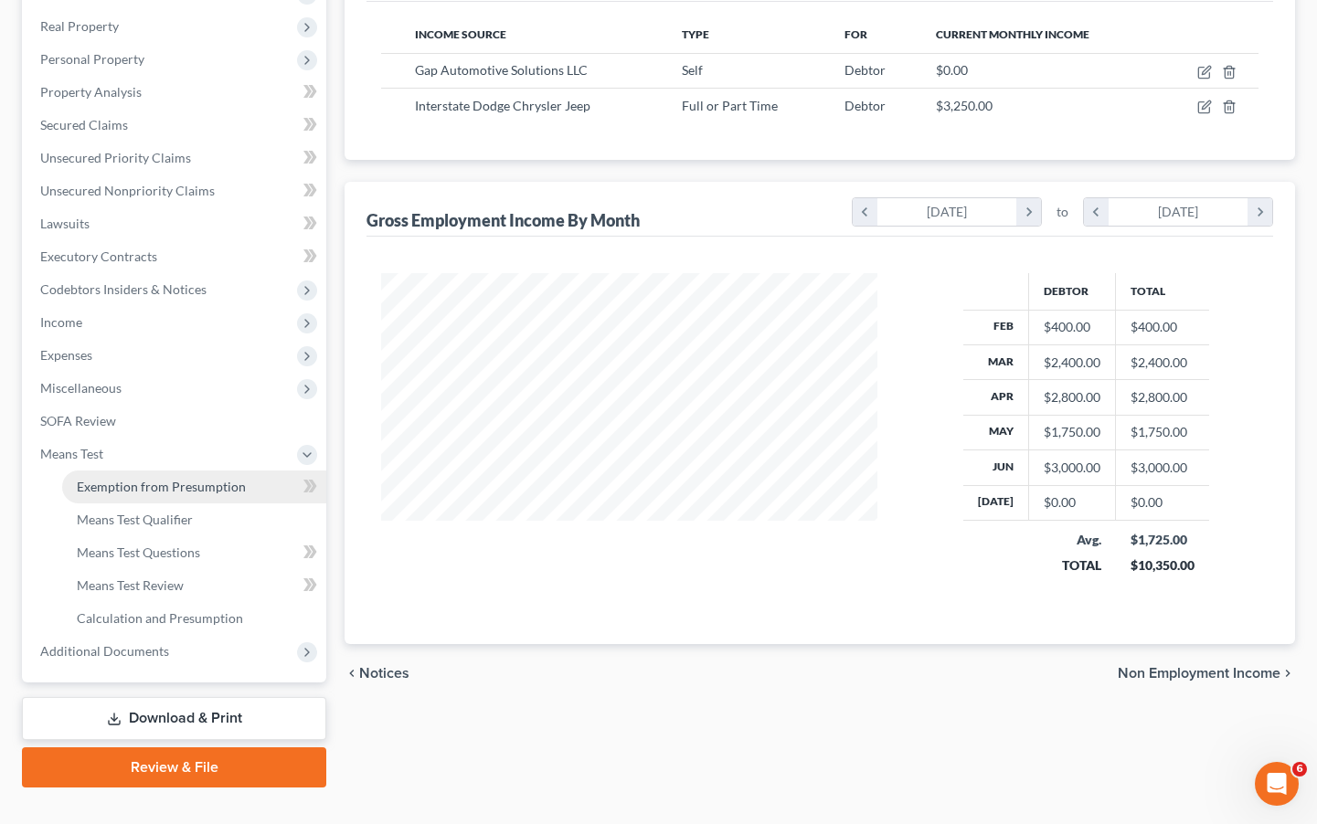
click at [121, 496] on link "Exemption from Presumption" at bounding box center [194, 487] width 264 height 33
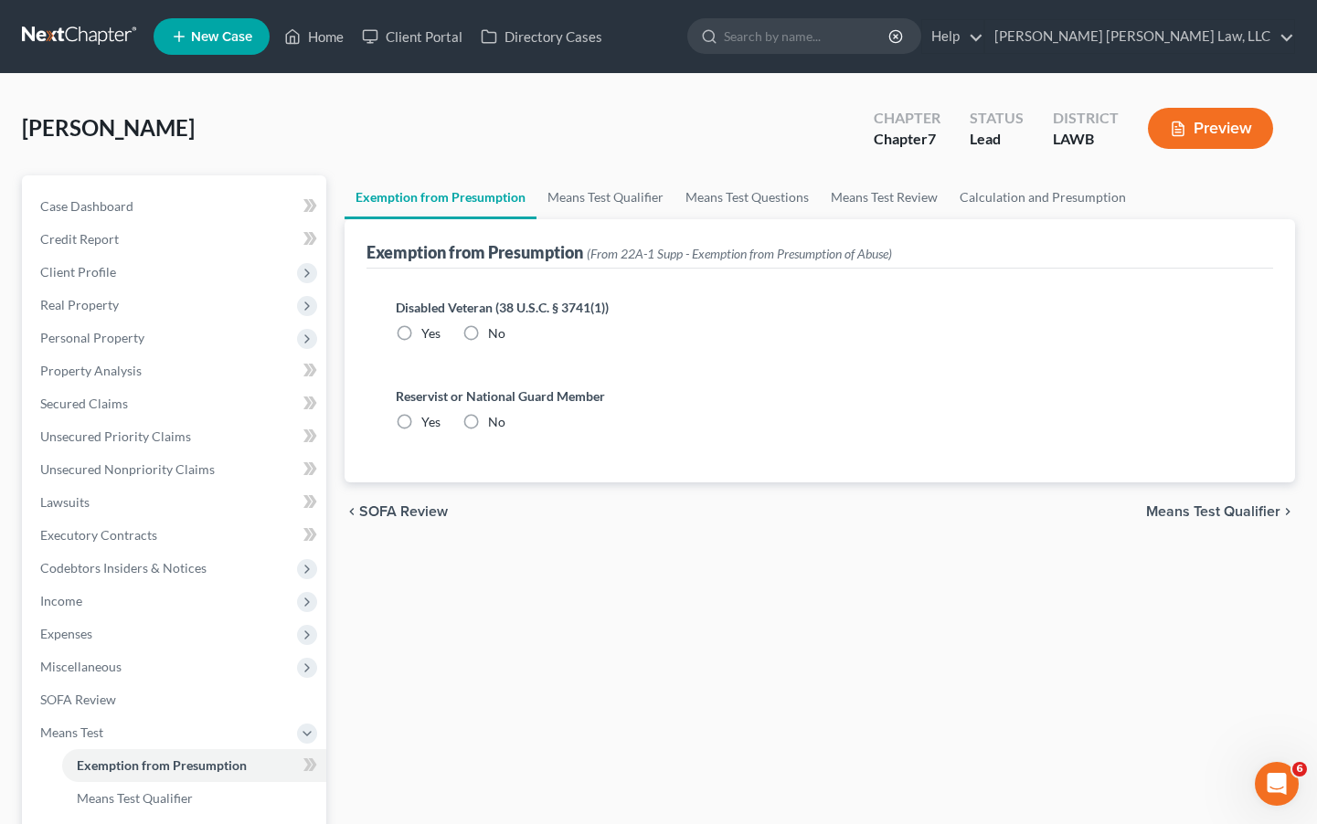
click at [488, 335] on label "No" at bounding box center [496, 333] width 17 height 18
click at [495, 335] on input "No" at bounding box center [501, 330] width 12 height 12
radio input "true"
click at [488, 416] on label "No" at bounding box center [496, 422] width 17 height 18
click at [495, 416] on input "No" at bounding box center [501, 419] width 12 height 12
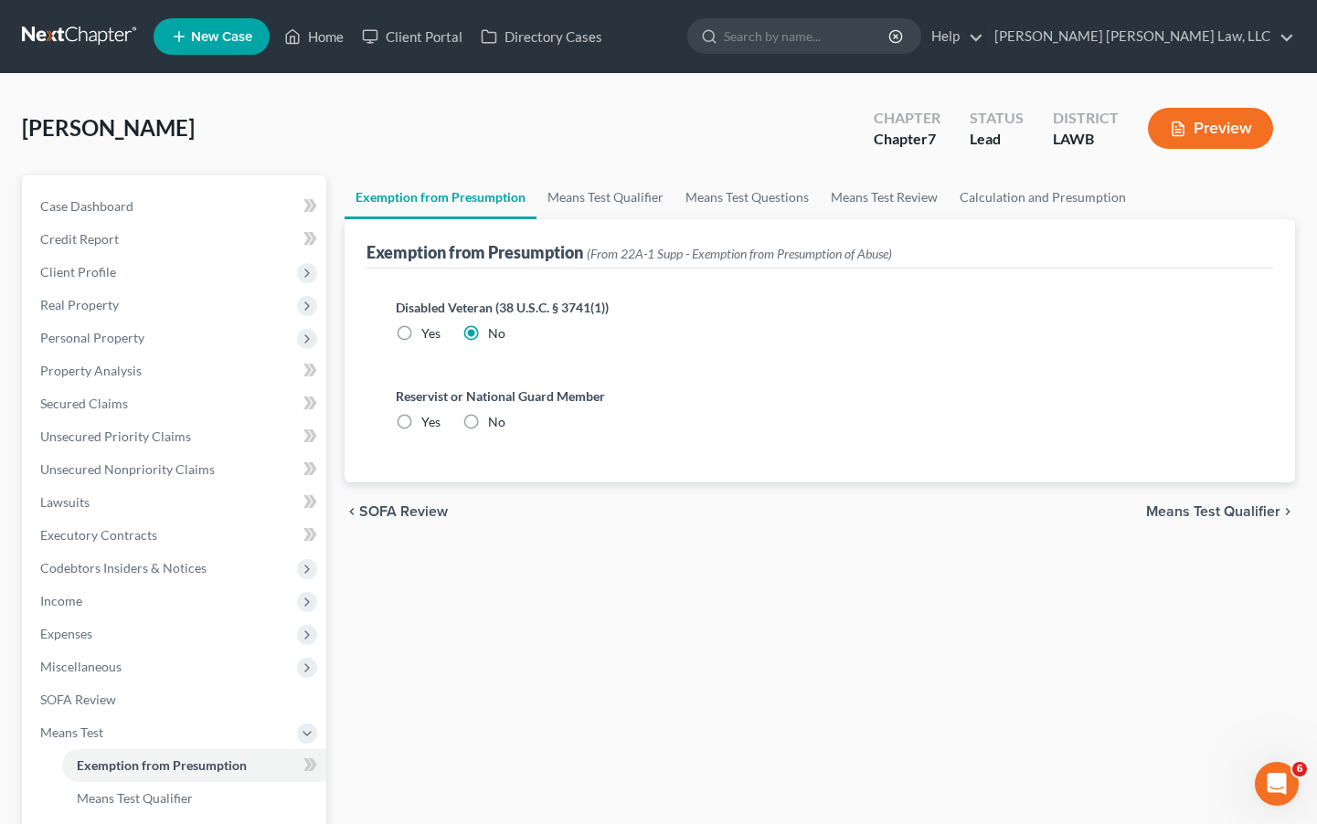
radio input "true"
click at [553, 206] on link "Means Test Qualifier" at bounding box center [605, 197] width 138 height 44
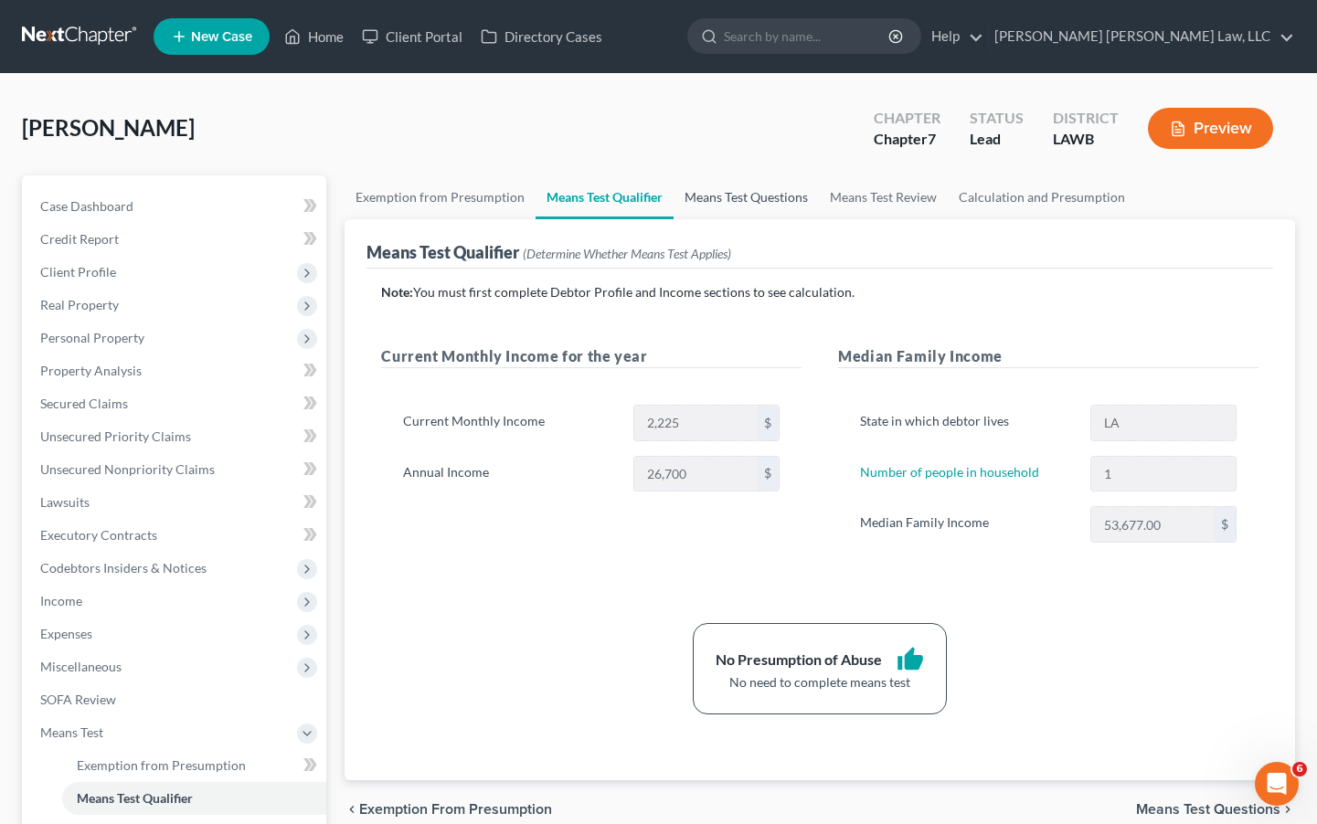
click at [776, 196] on link "Means Test Questions" at bounding box center [745, 197] width 145 height 44
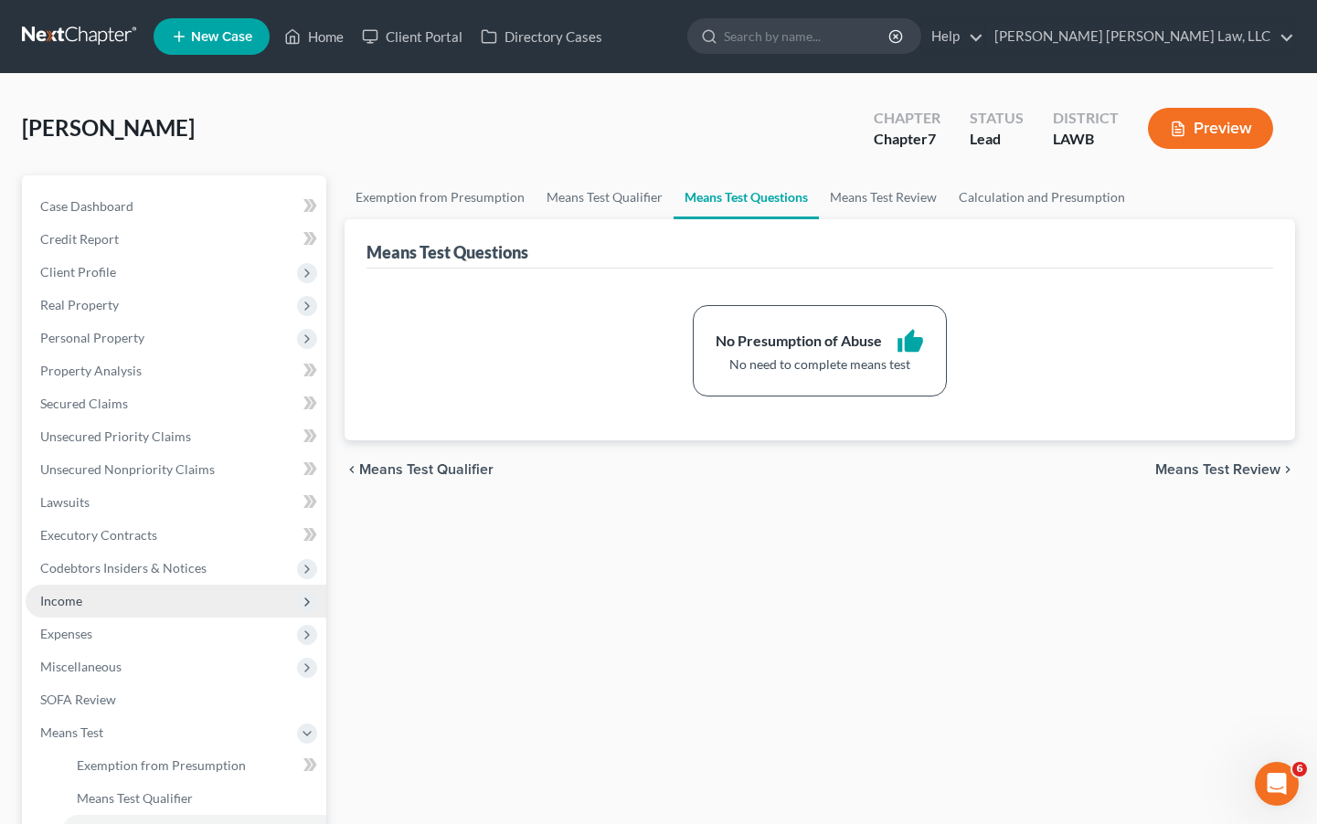
click at [75, 598] on span "Income" at bounding box center [61, 601] width 42 height 16
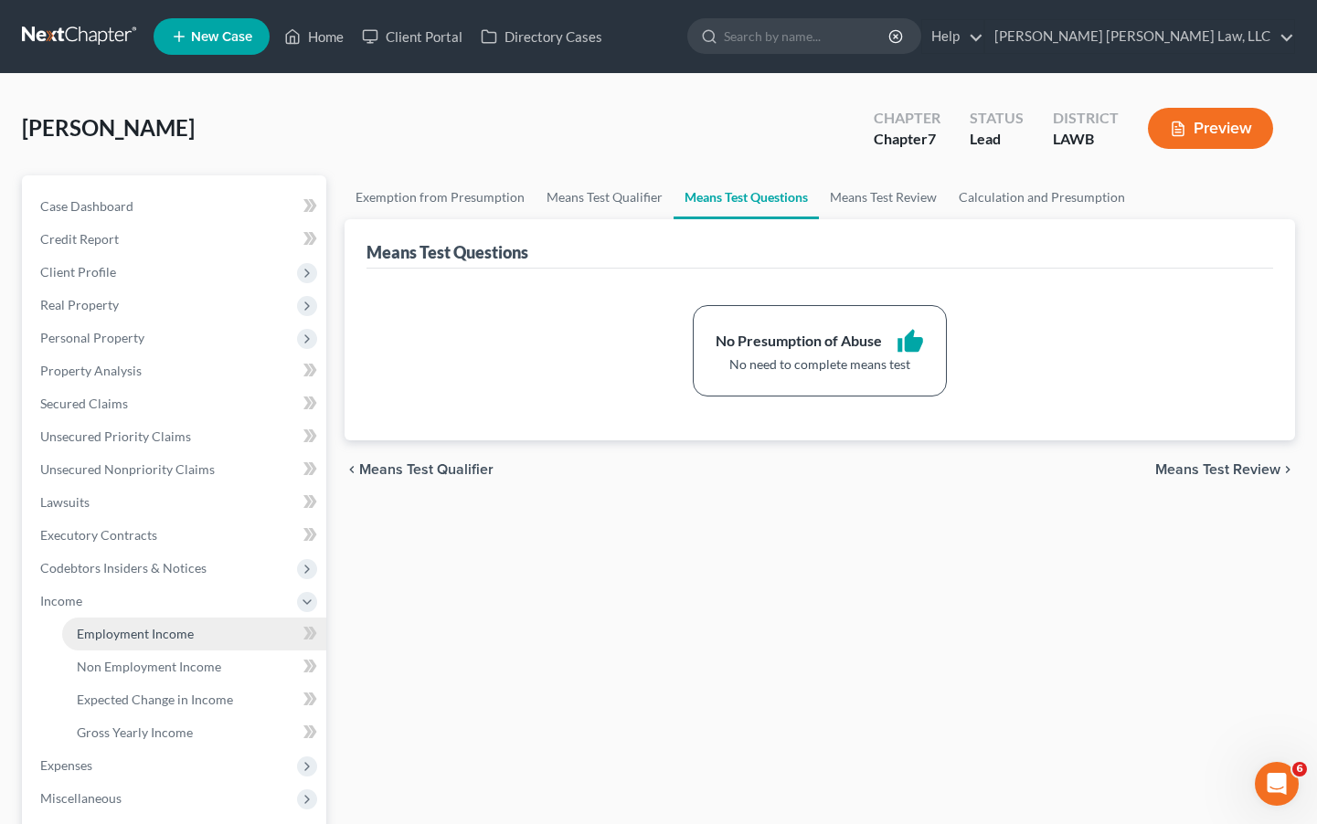
click at [92, 630] on span "Employment Income" at bounding box center [135, 634] width 117 height 16
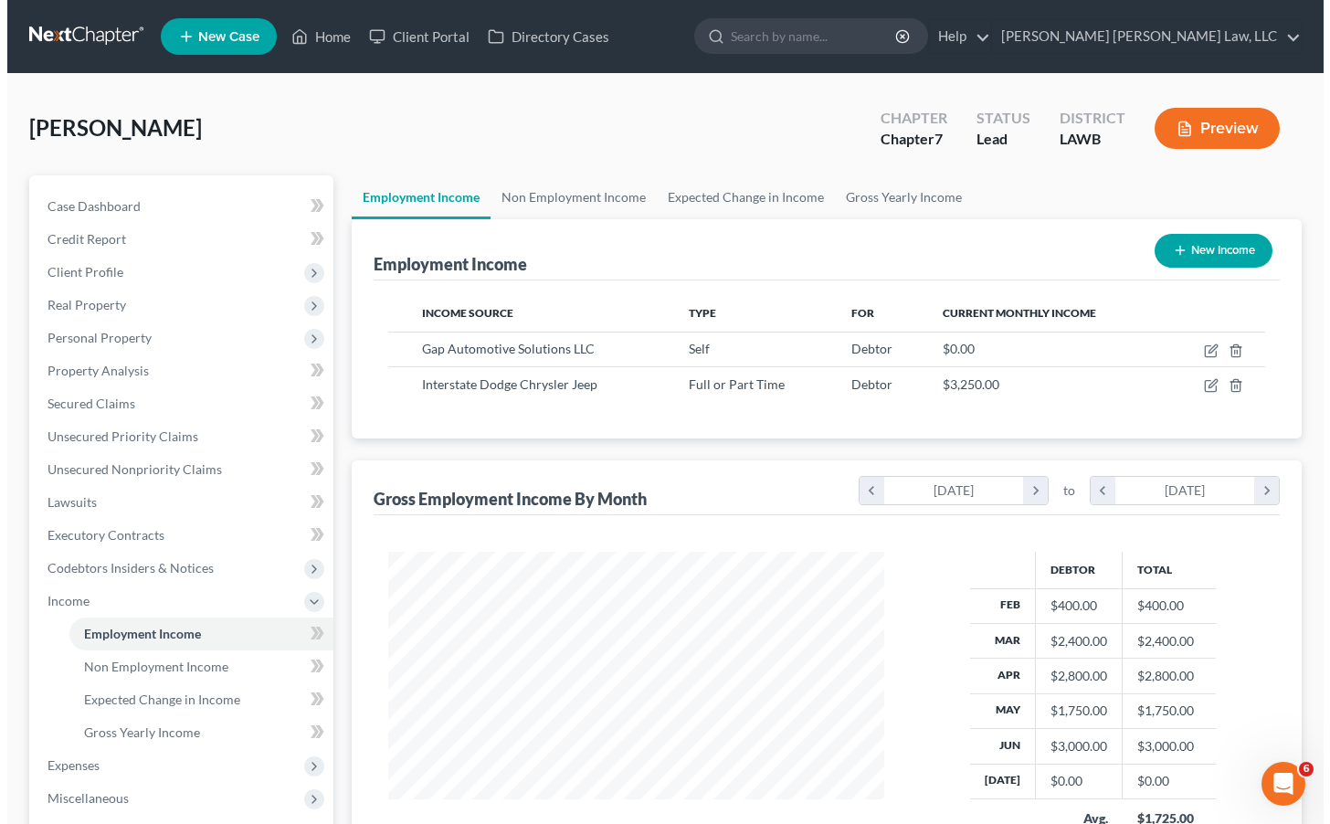
scroll to position [328, 533]
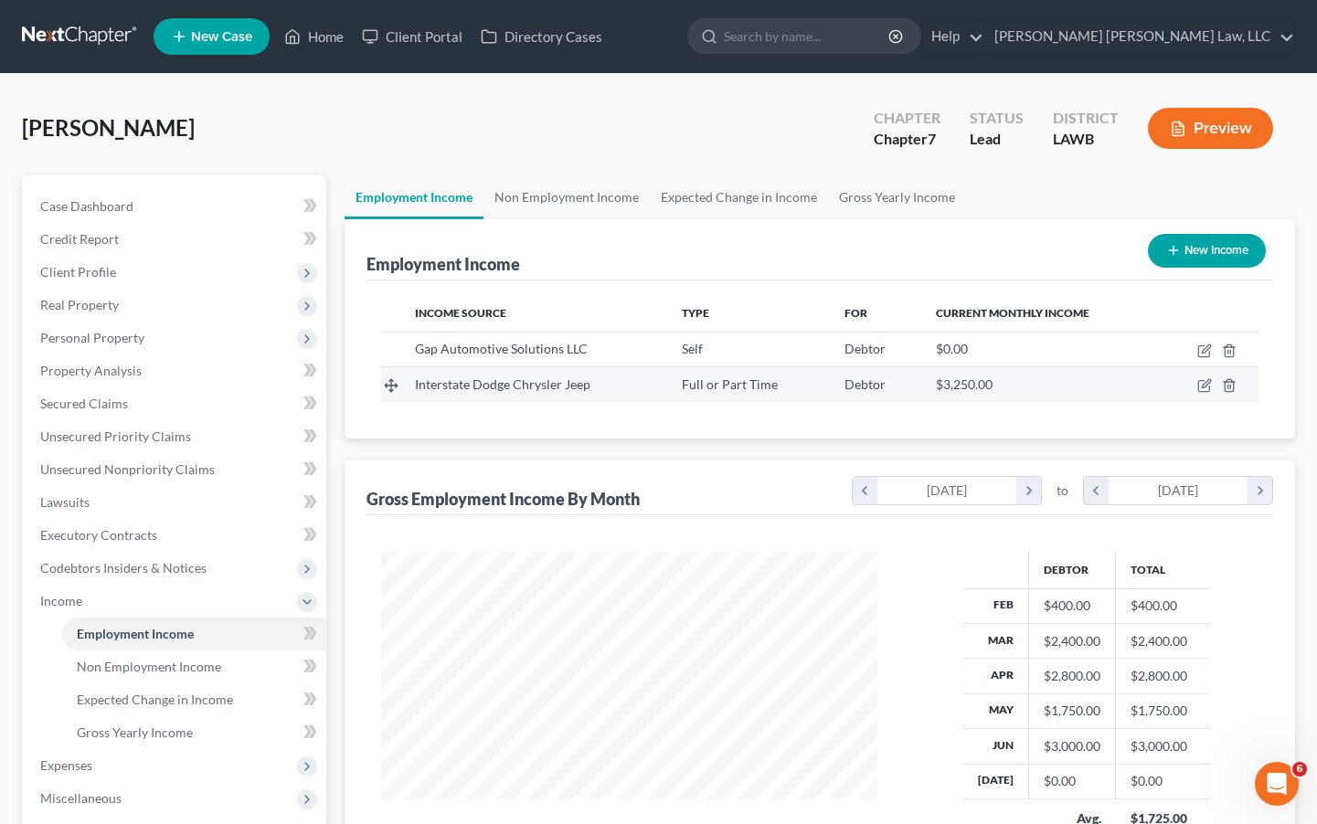
click at [661, 383] on td "Interstate Dodge Chrysler Jeep" at bounding box center [533, 384] width 267 height 35
click at [492, 386] on span "Interstate Dodge Chrysler Jeep" at bounding box center [502, 384] width 175 height 16
click at [1202, 386] on icon "button" at bounding box center [1206, 384] width 8 height 8
select select "0"
select select "19"
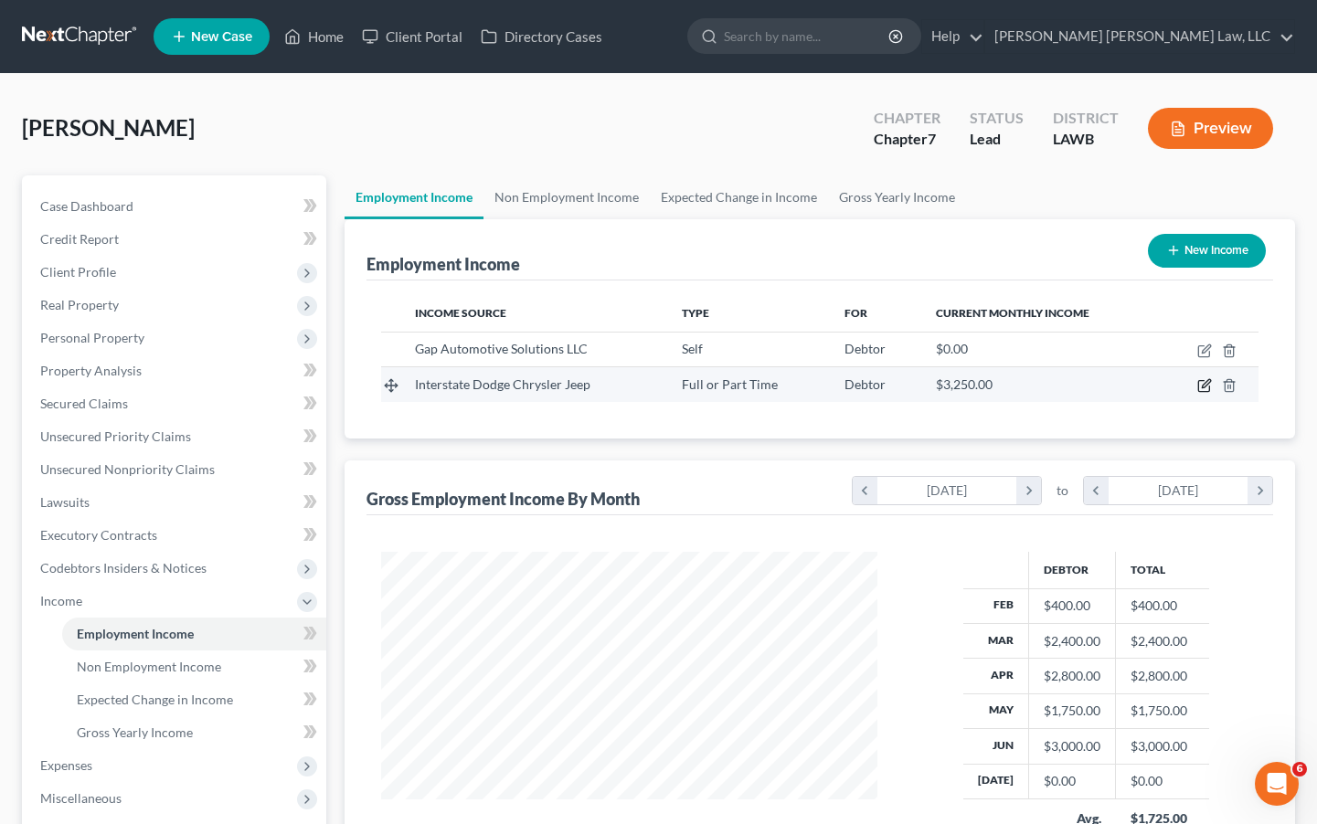
select select "2"
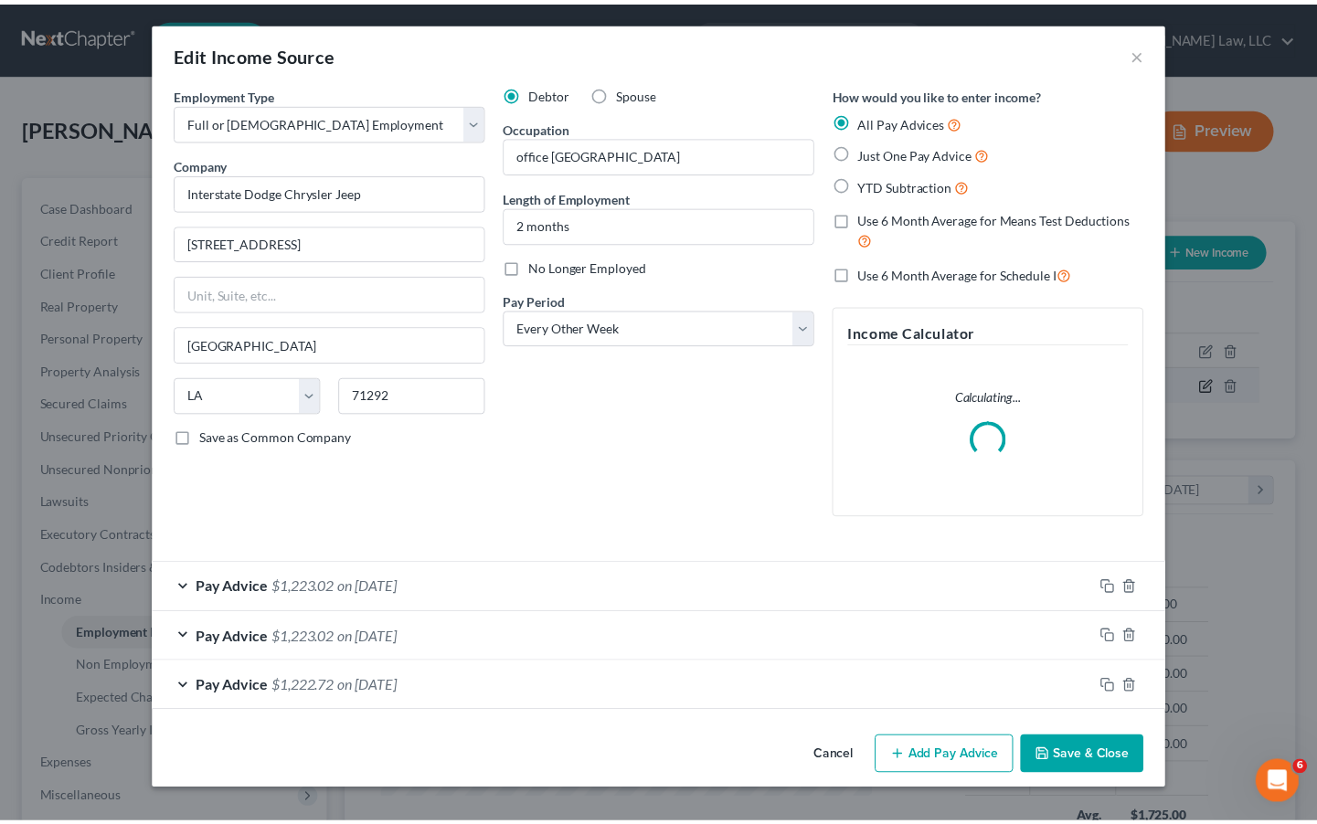
scroll to position [328, 539]
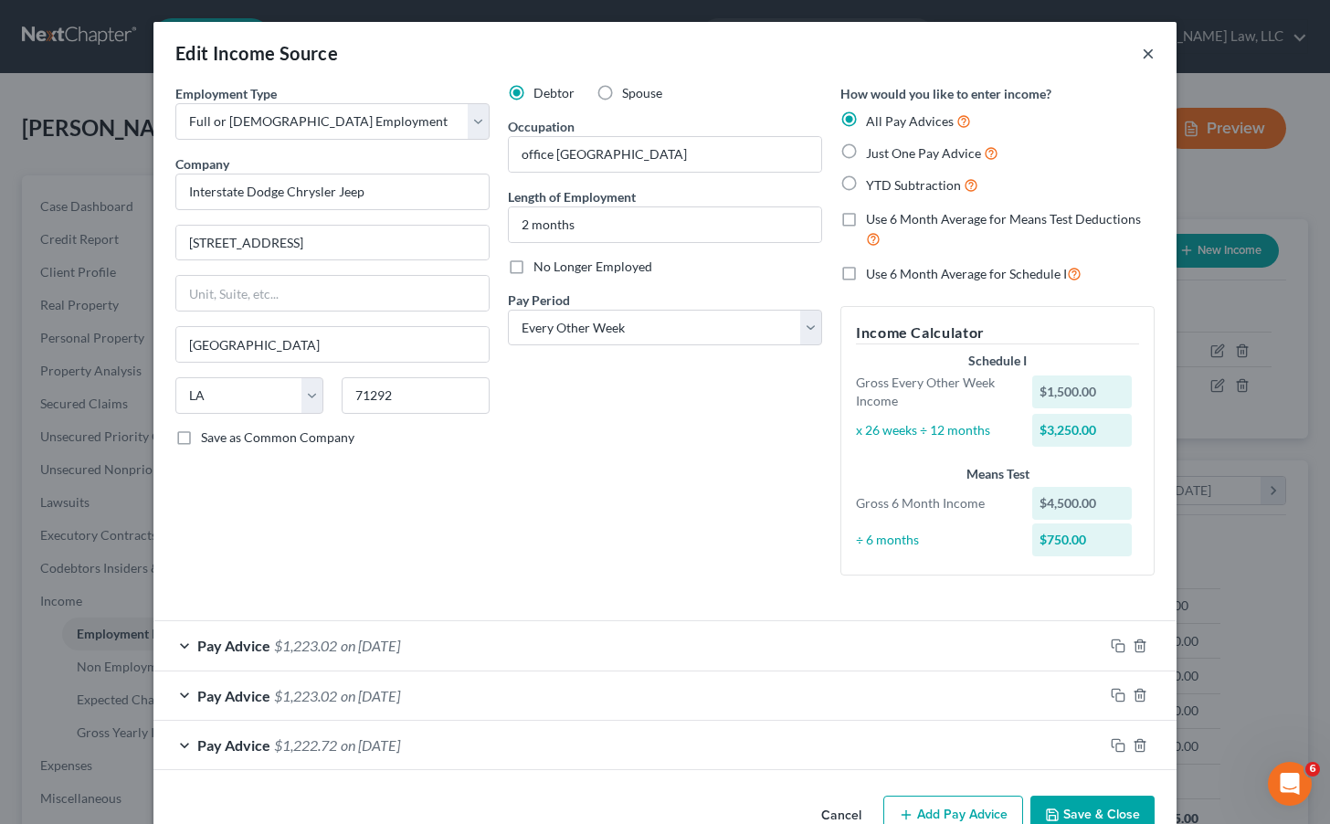
click at [1143, 52] on button "×" at bounding box center [1148, 53] width 13 height 22
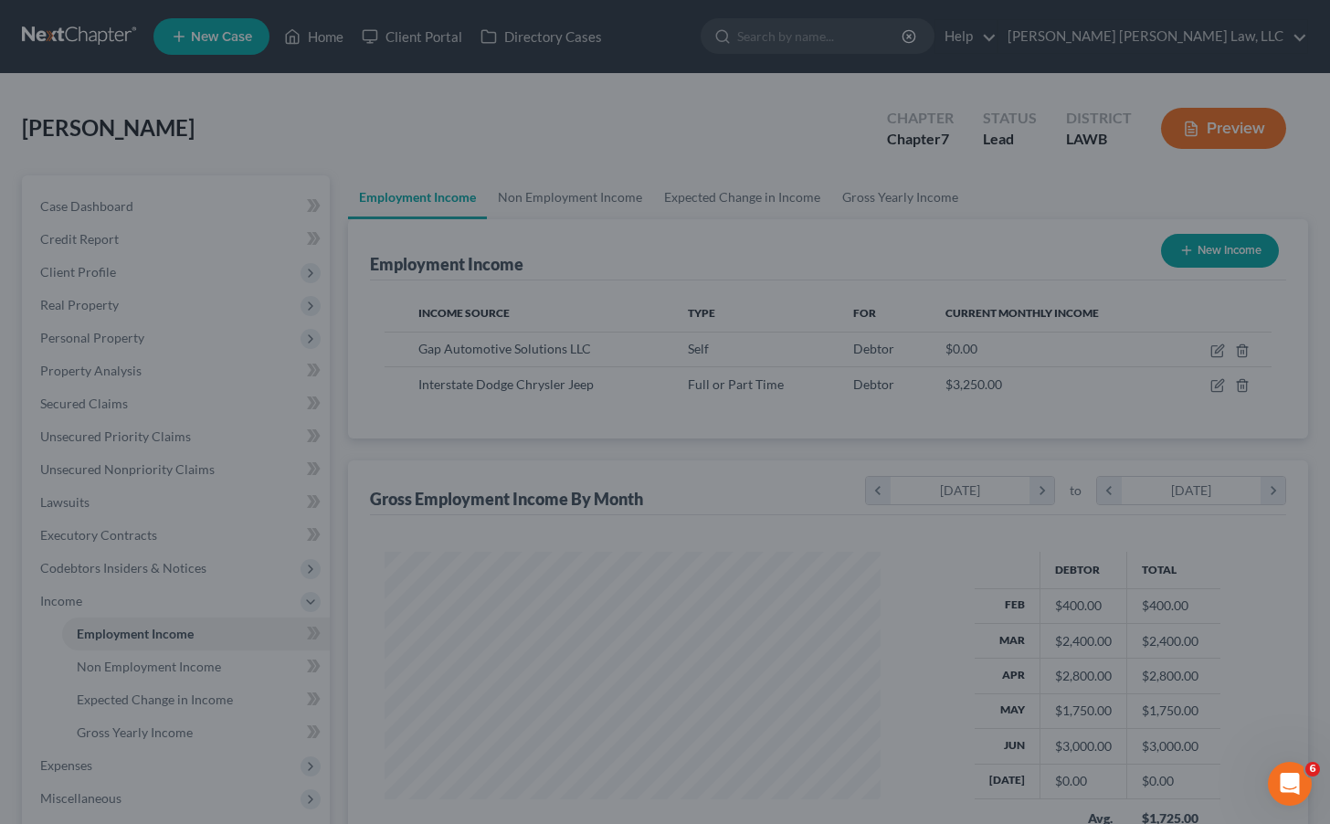
scroll to position [913366, 913160]
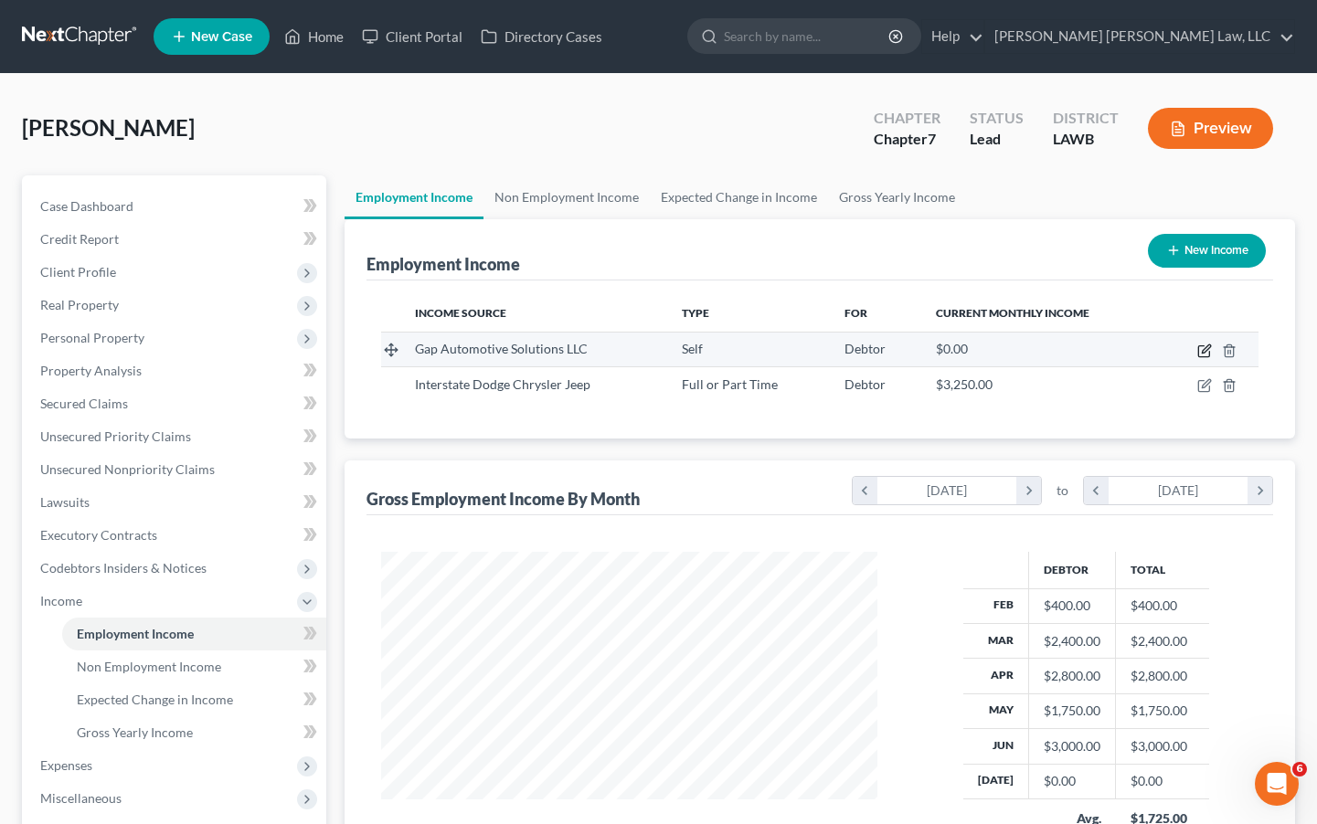
click at [1203, 346] on icon "button" at bounding box center [1203, 351] width 11 height 11
select select "1"
select select "19"
select select "0"
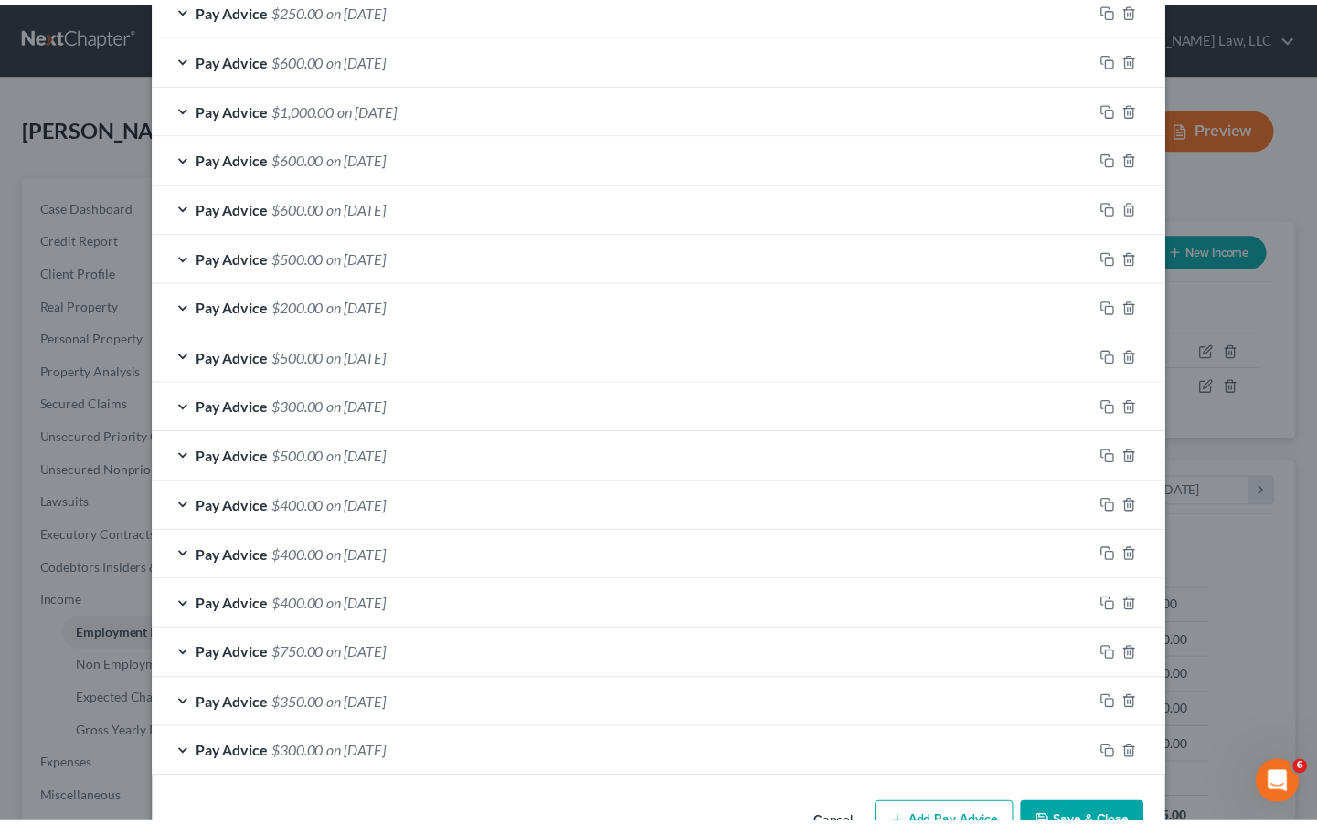
scroll to position [0, 0]
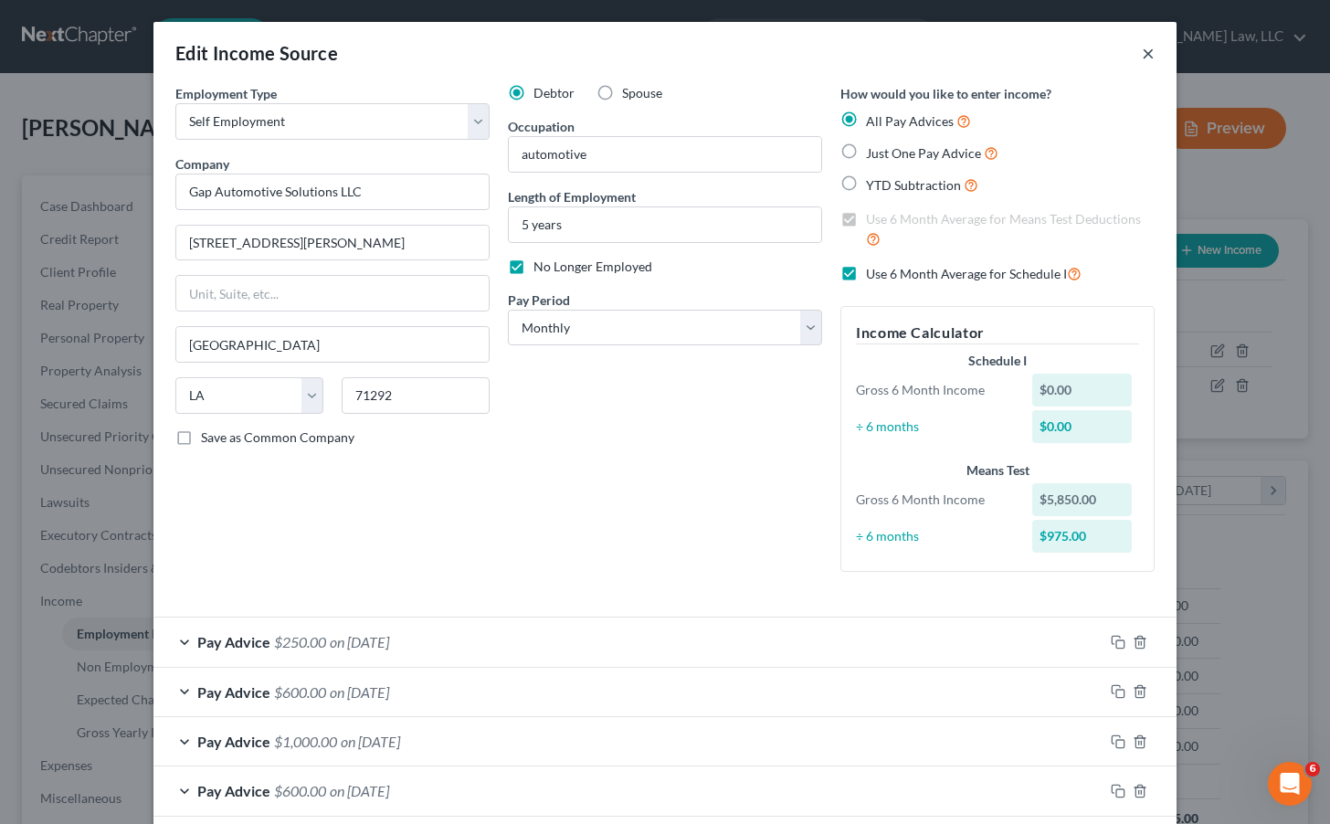
click at [1142, 52] on button "×" at bounding box center [1148, 53] width 13 height 22
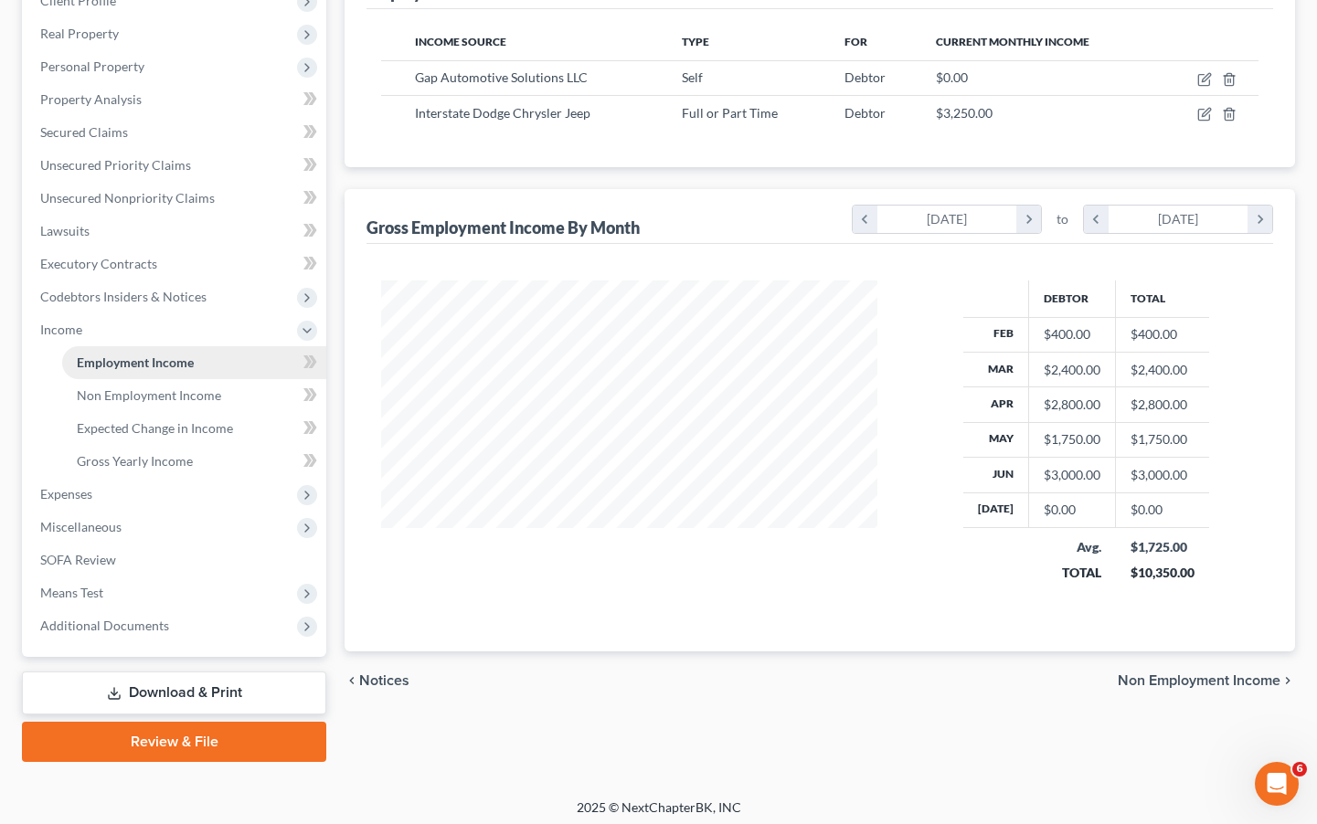
scroll to position [279, 0]
